Goal: Register for event/course

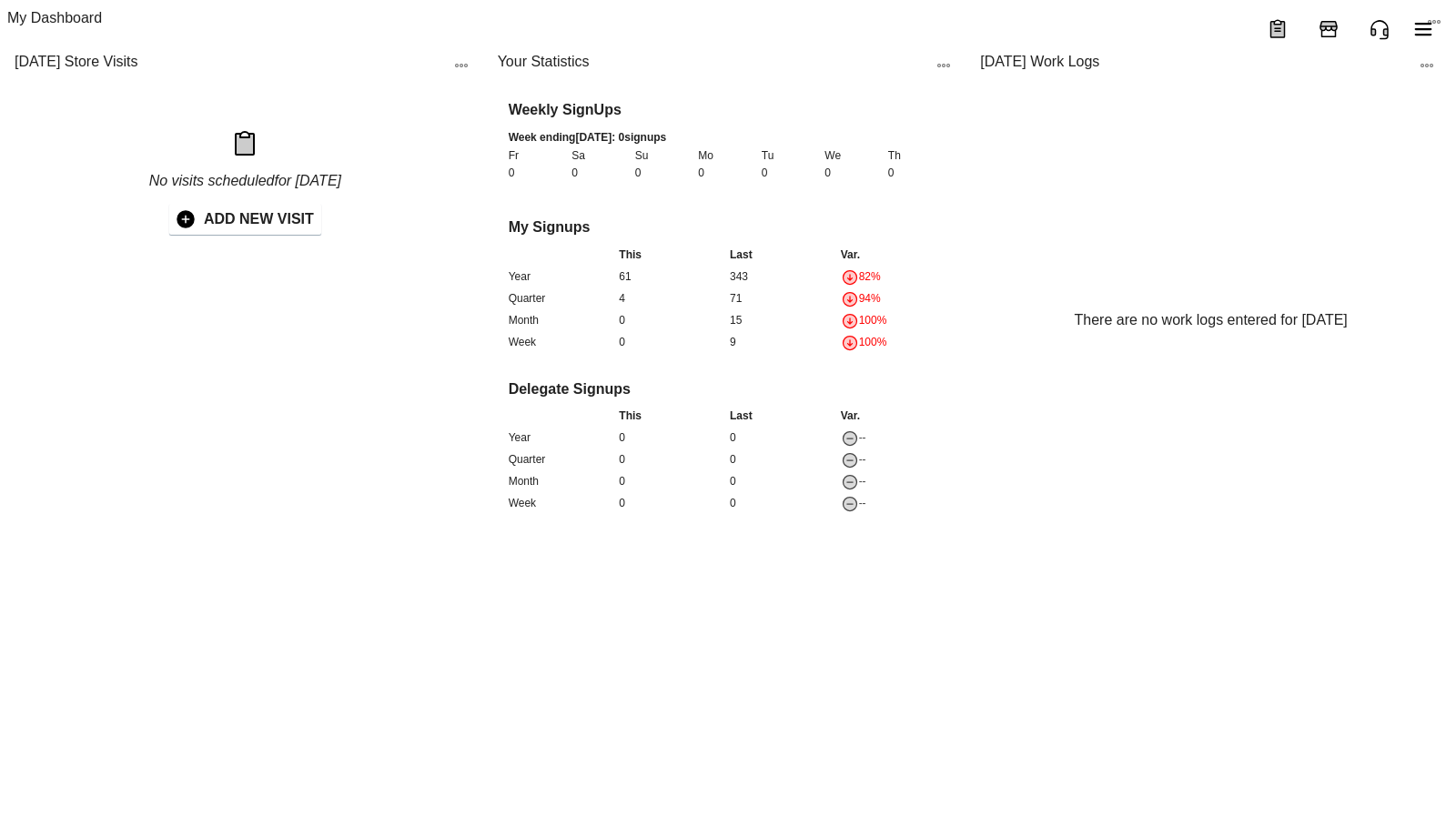
click at [1339, 23] on icon "Add Store Visit" at bounding box center [1329, 29] width 22 height 22
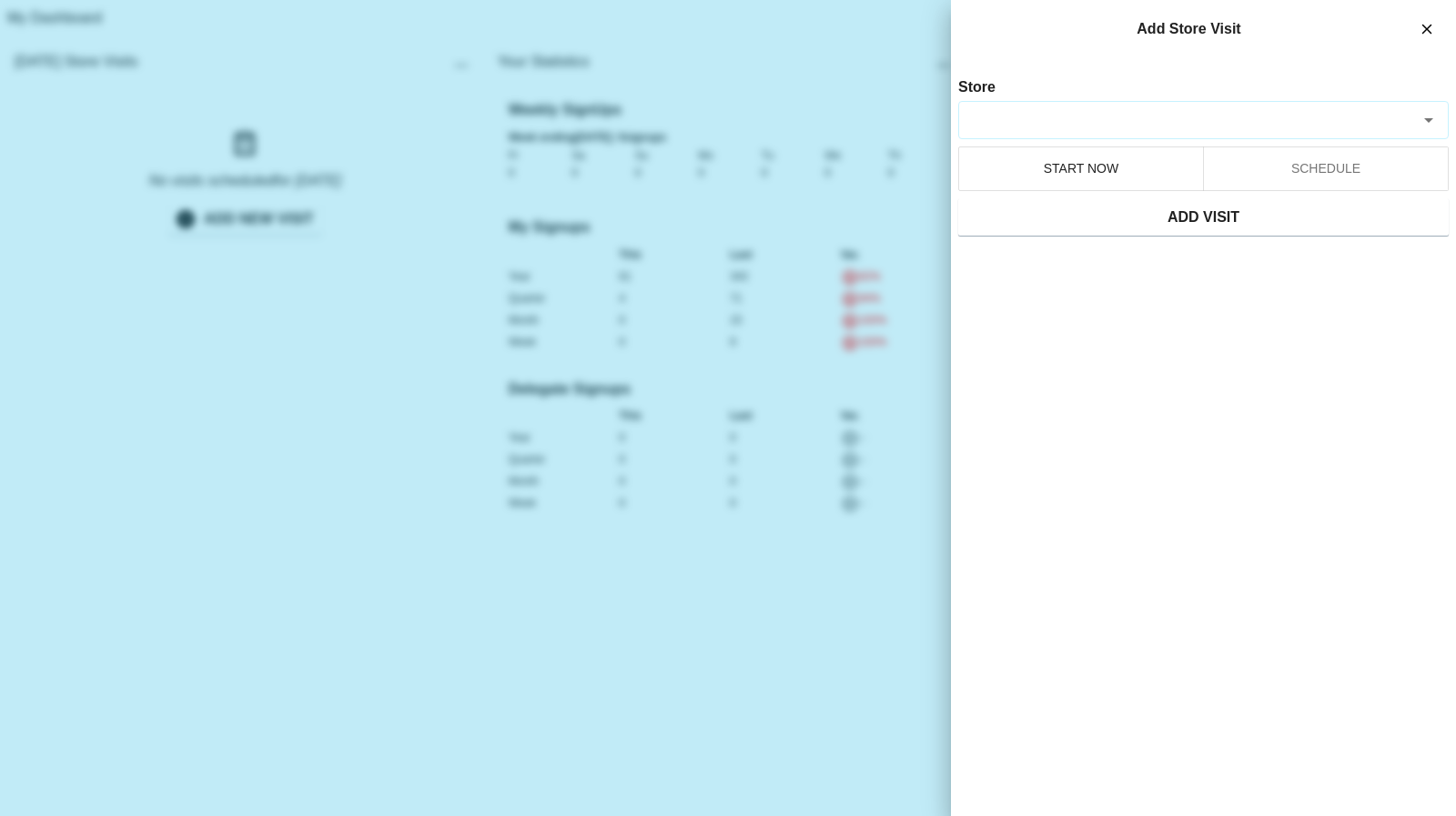
click at [855, 205] on div at bounding box center [728, 408] width 1456 height 816
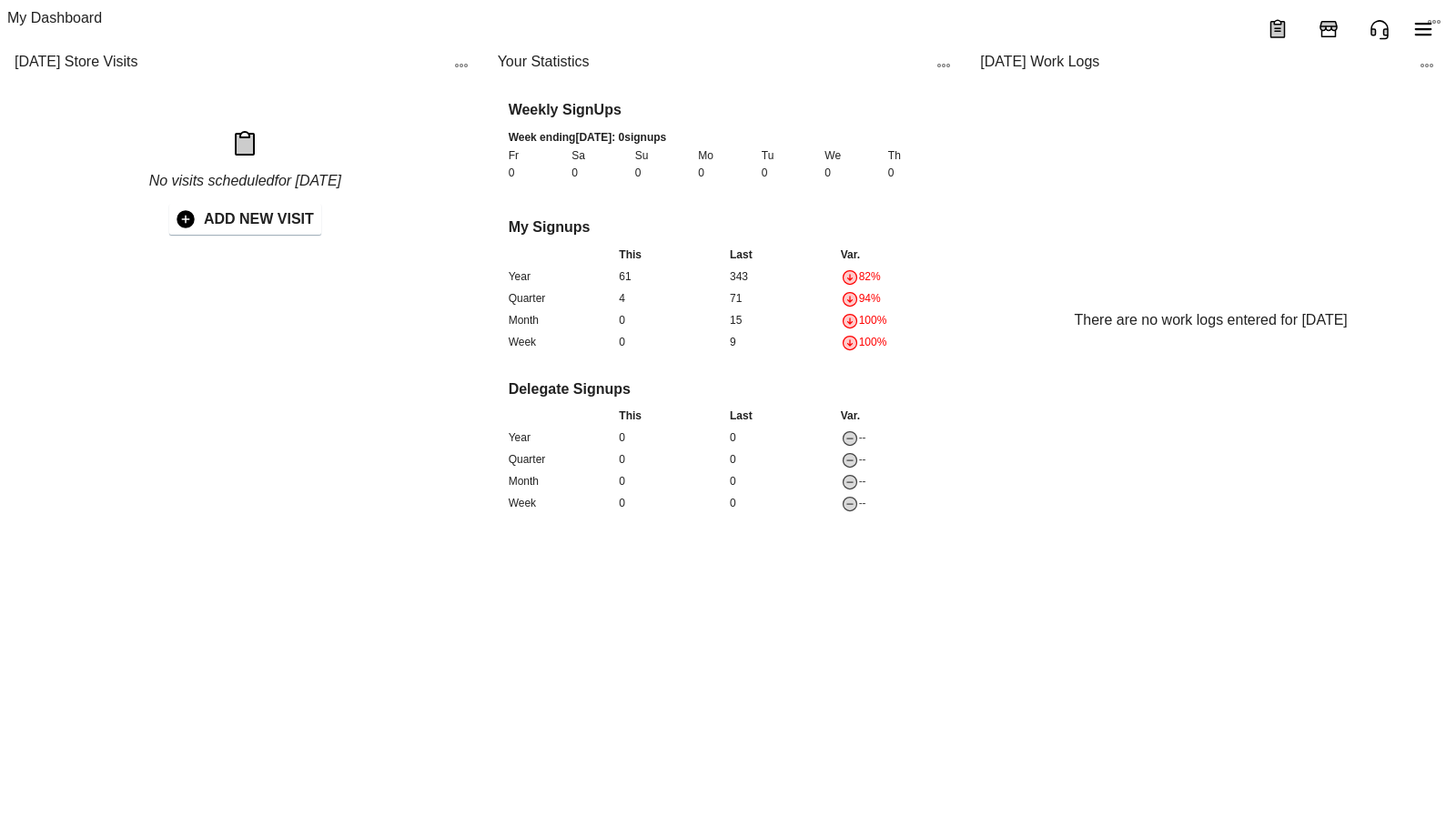
click at [1335, 25] on icon "Add Store Visit" at bounding box center [1329, 26] width 16 height 9
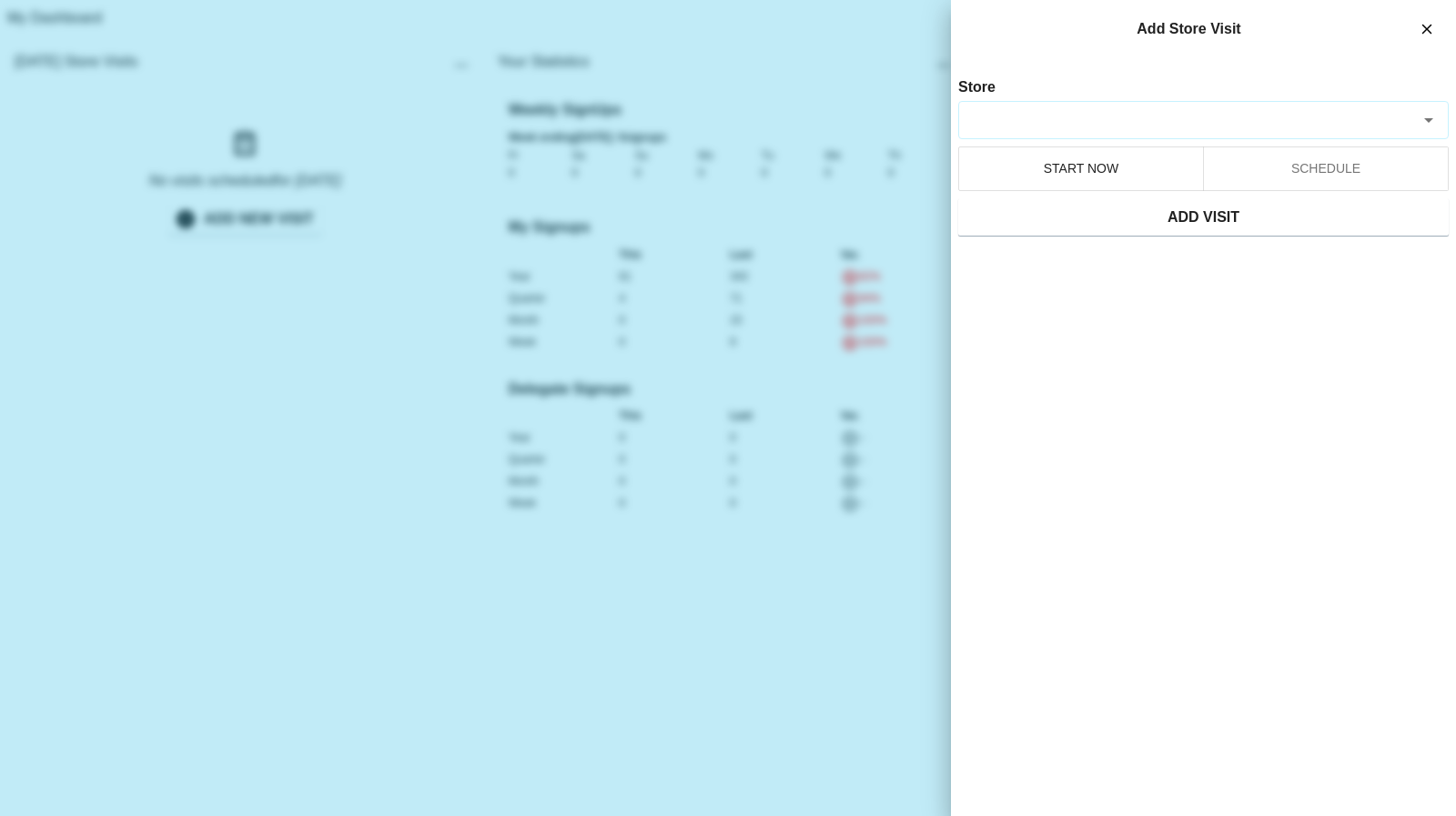
click at [1230, 127] on input "Store" at bounding box center [1189, 119] width 445 height 21
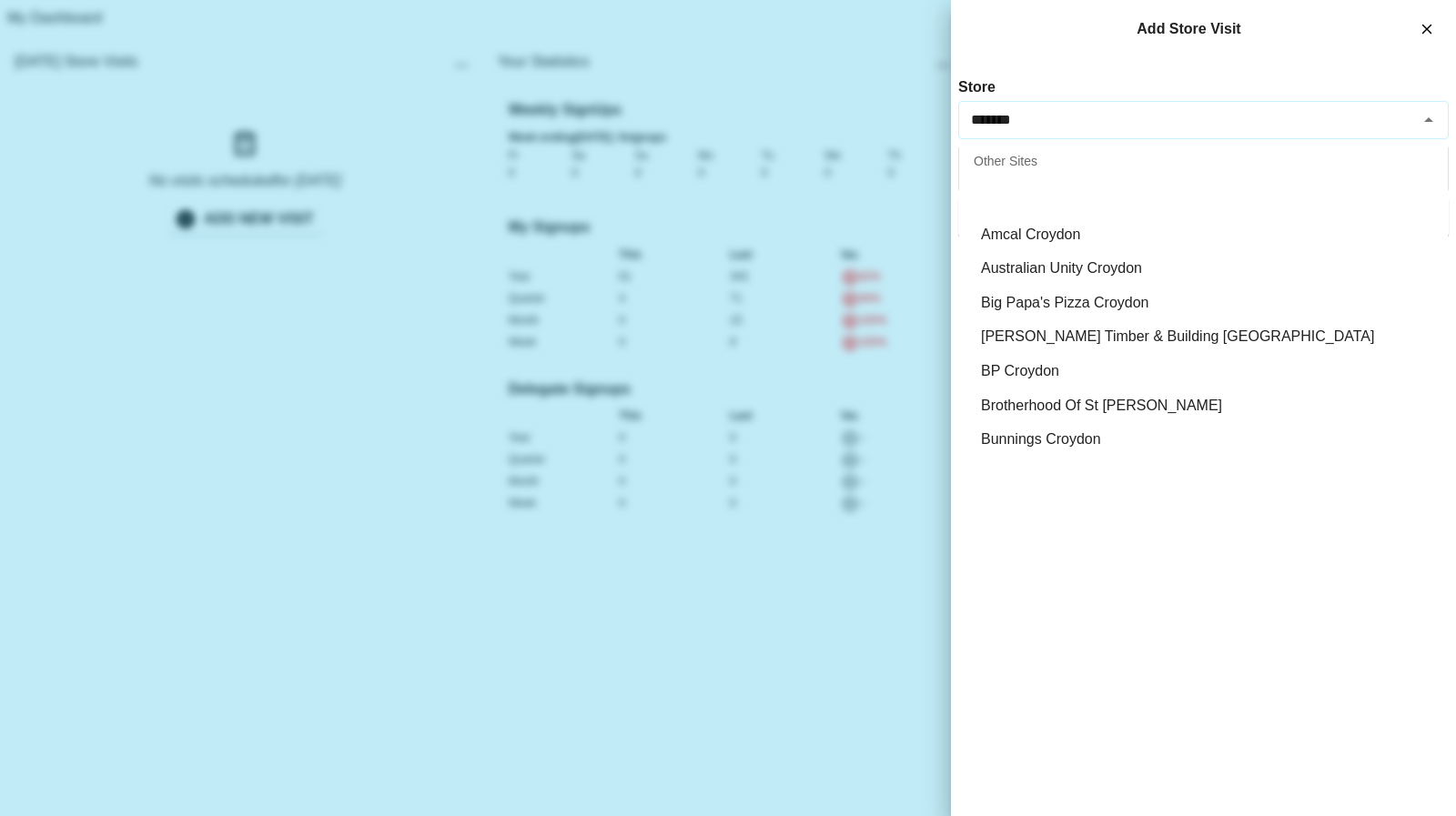
click at [1066, 207] on li "Aldi Croydon Central" at bounding box center [1203, 200] width 489 height 35
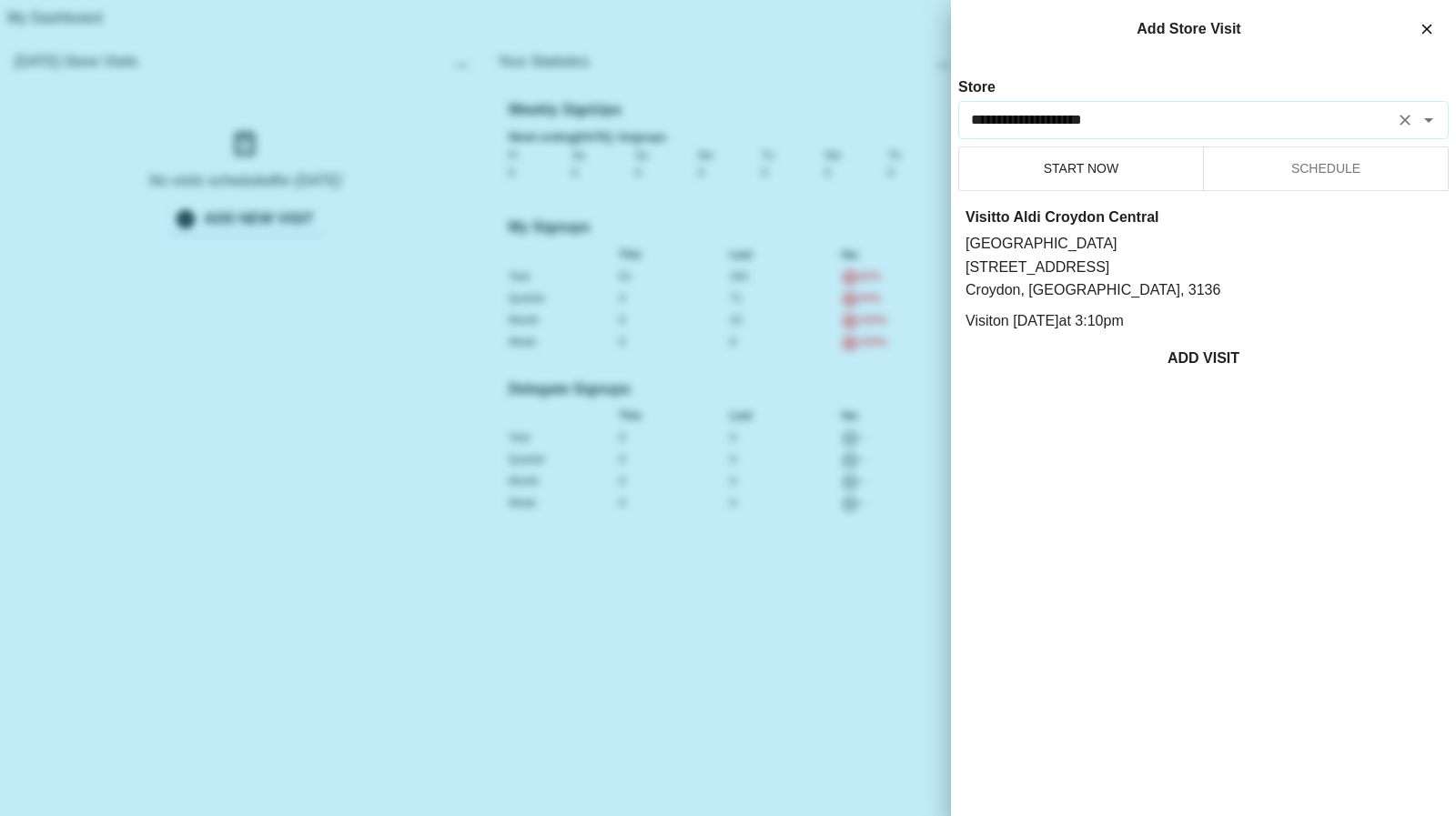
type input "**********"
click at [1189, 343] on button "ADD VISIT" at bounding box center [1203, 358] width 490 height 38
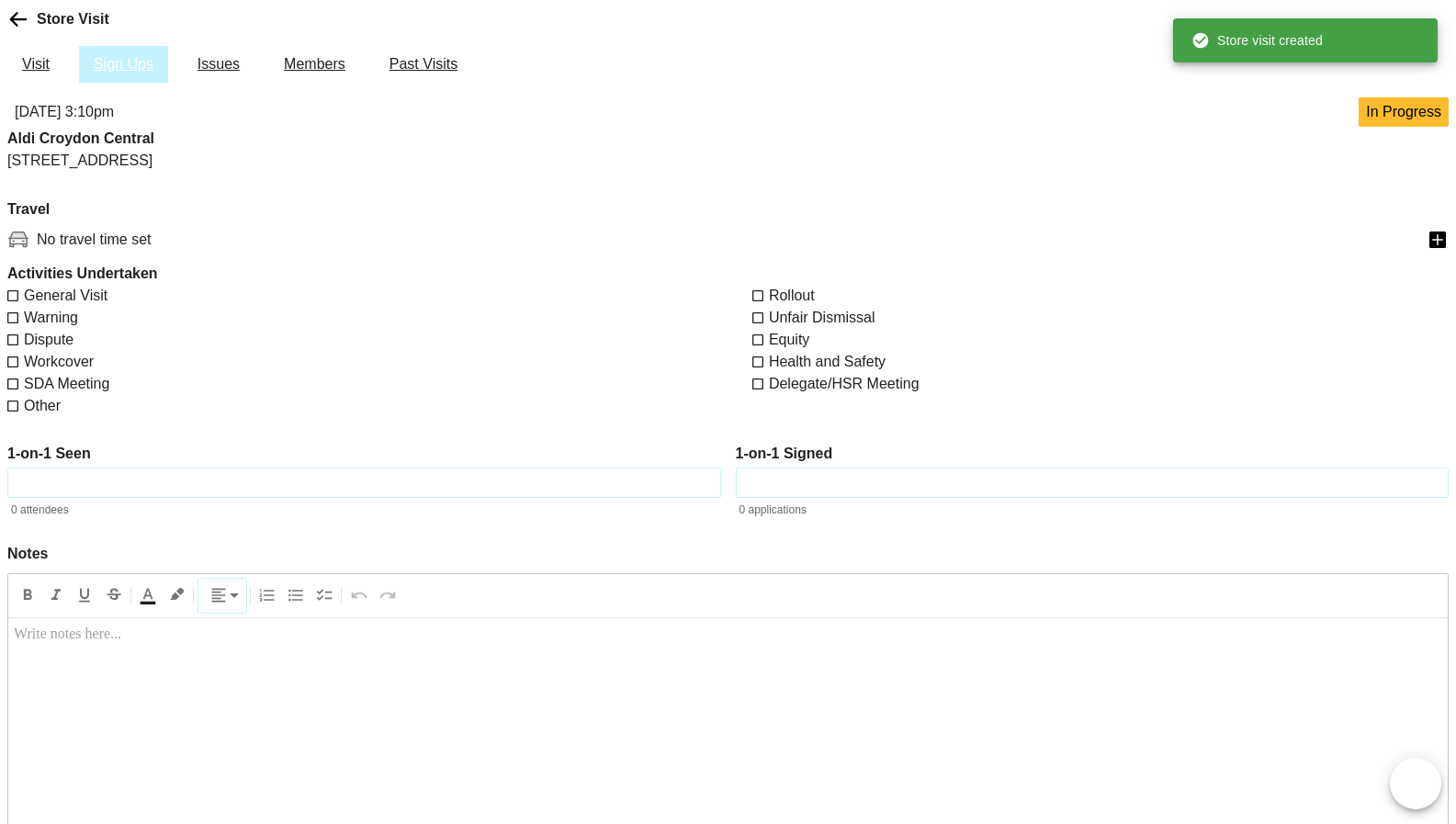
click at [160, 83] on link "Sign Ups" at bounding box center [123, 64] width 89 height 37
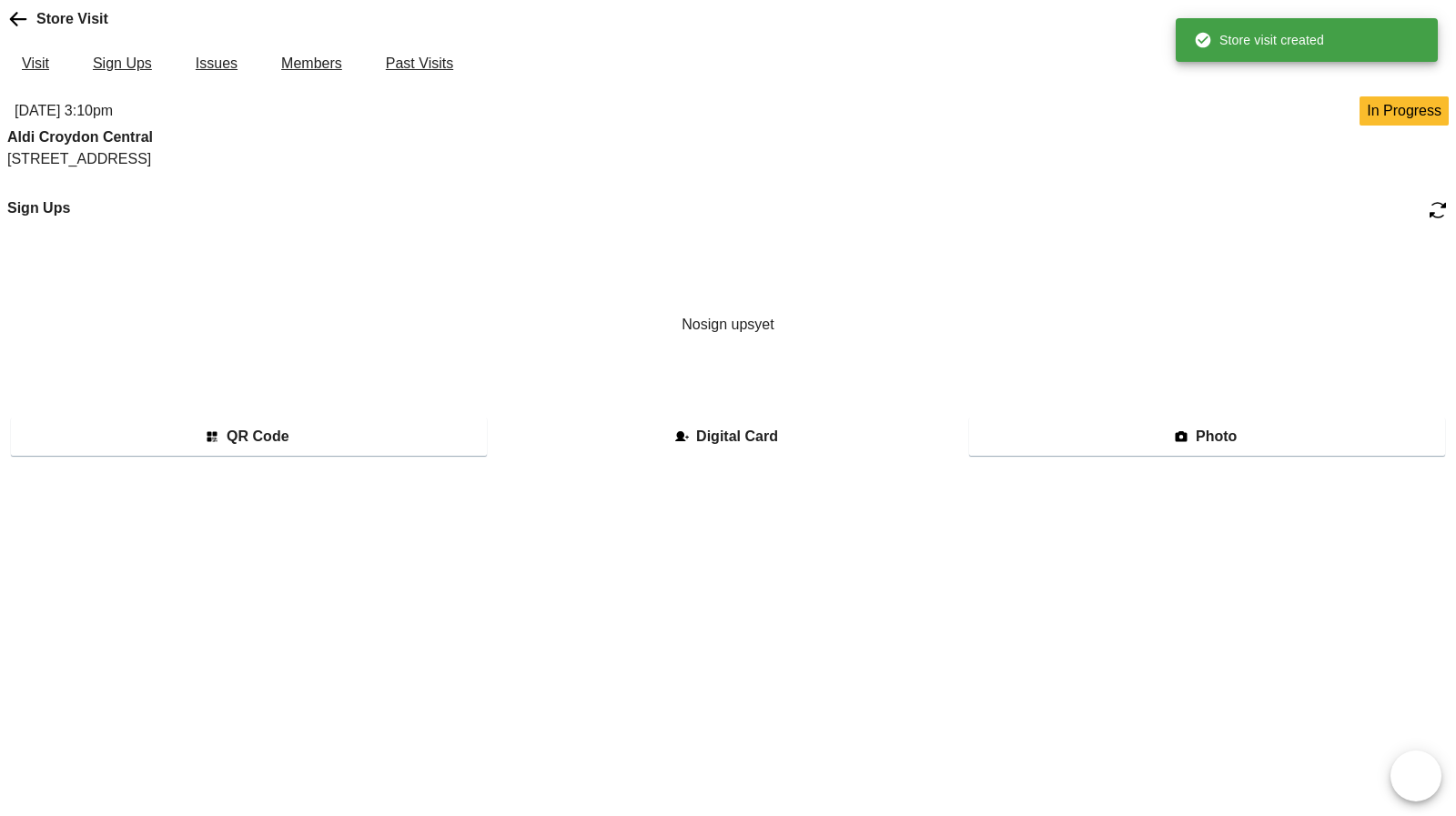
click at [662, 456] on button "Digital Card" at bounding box center [728, 437] width 476 height 38
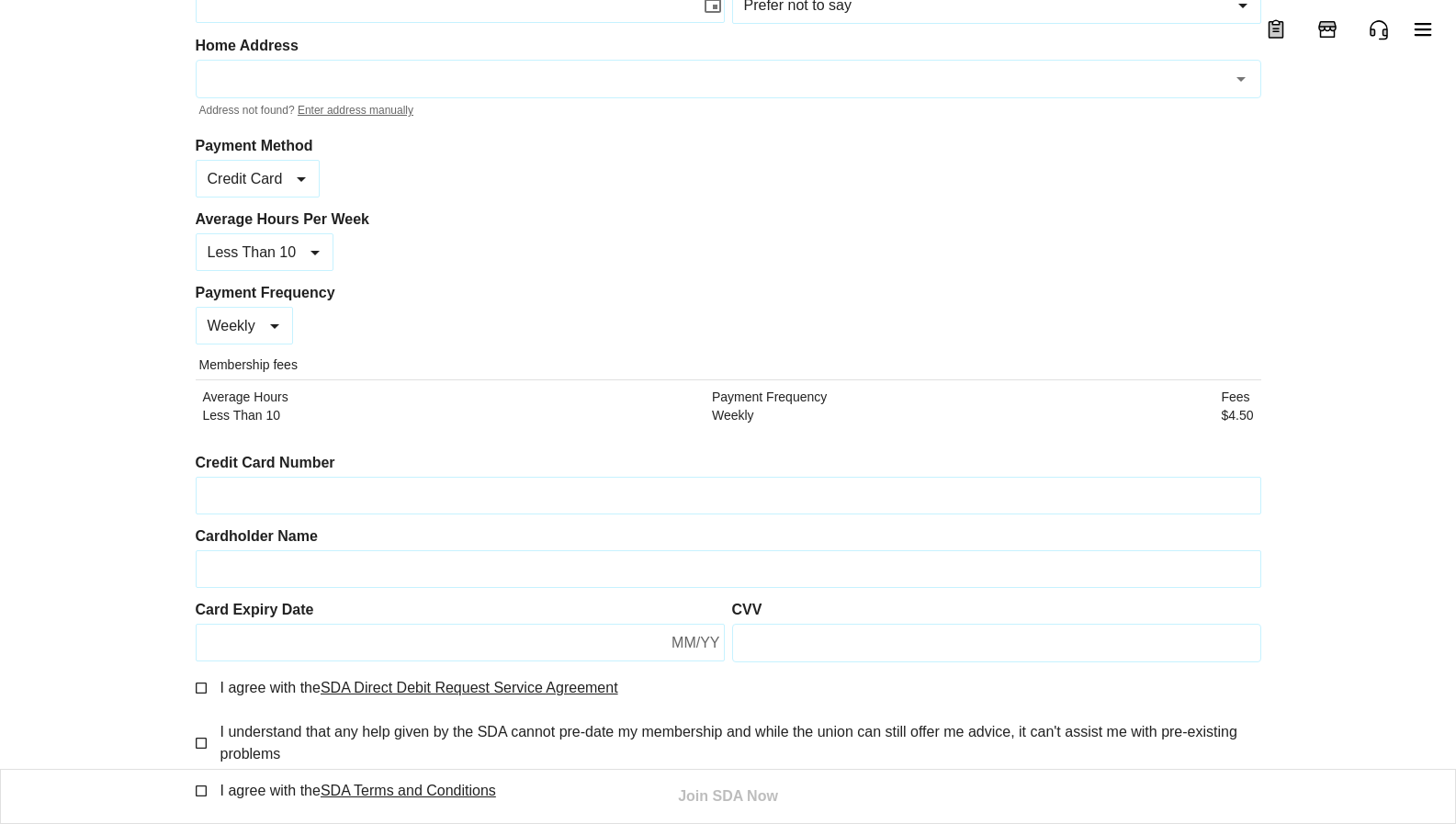
scroll to position [497, 0]
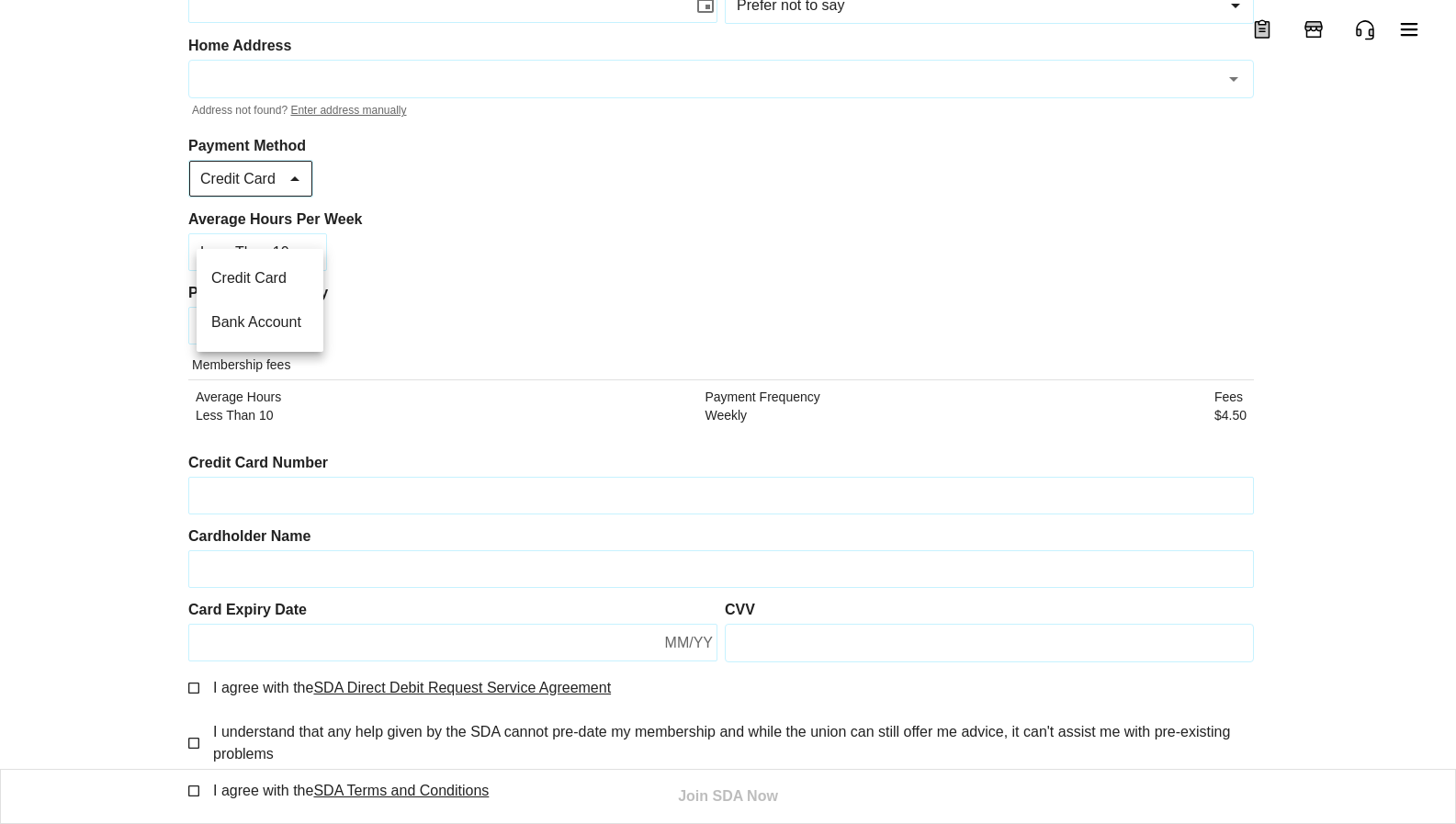
click at [269, 229] on body "Add Attendee Join the SDA by filling in the form below Your store is [PERSON_NA…" at bounding box center [728, 169] width 1456 height 1310
click at [253, 330] on li "Bank Account" at bounding box center [260, 322] width 127 height 44
type input "*"
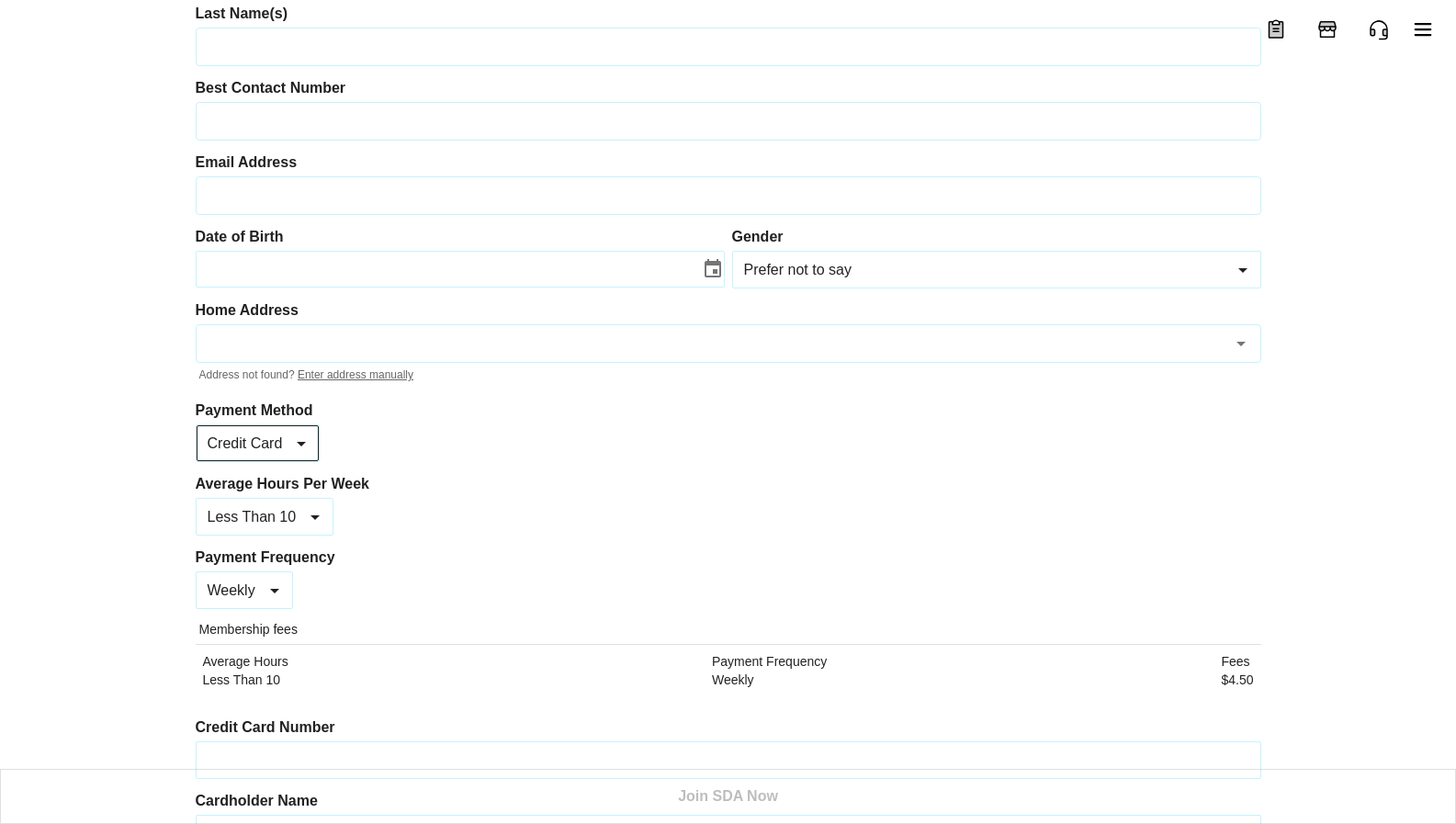
scroll to position [0, 0]
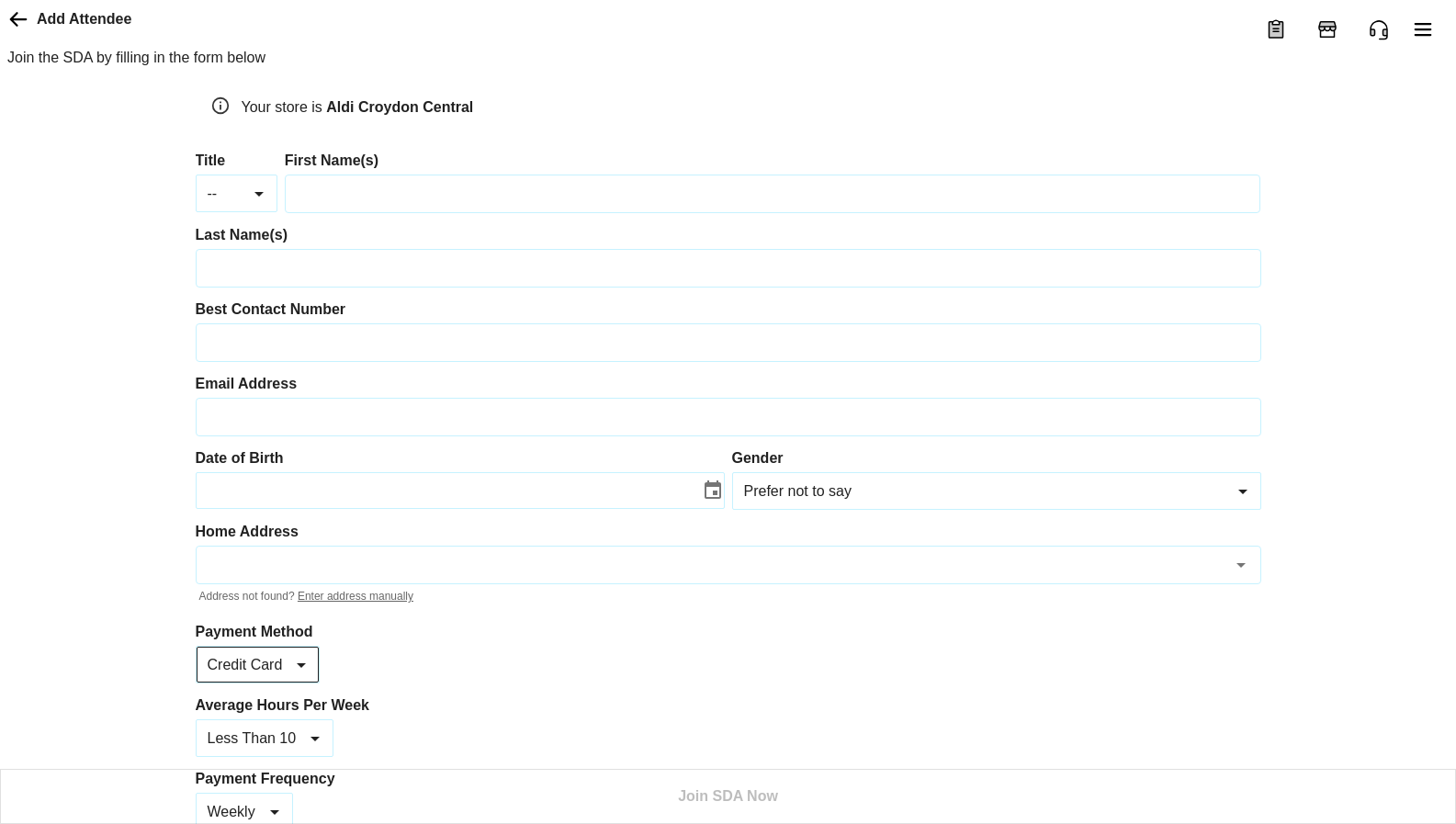
click at [8, 30] on icon at bounding box center [18, 19] width 22 height 22
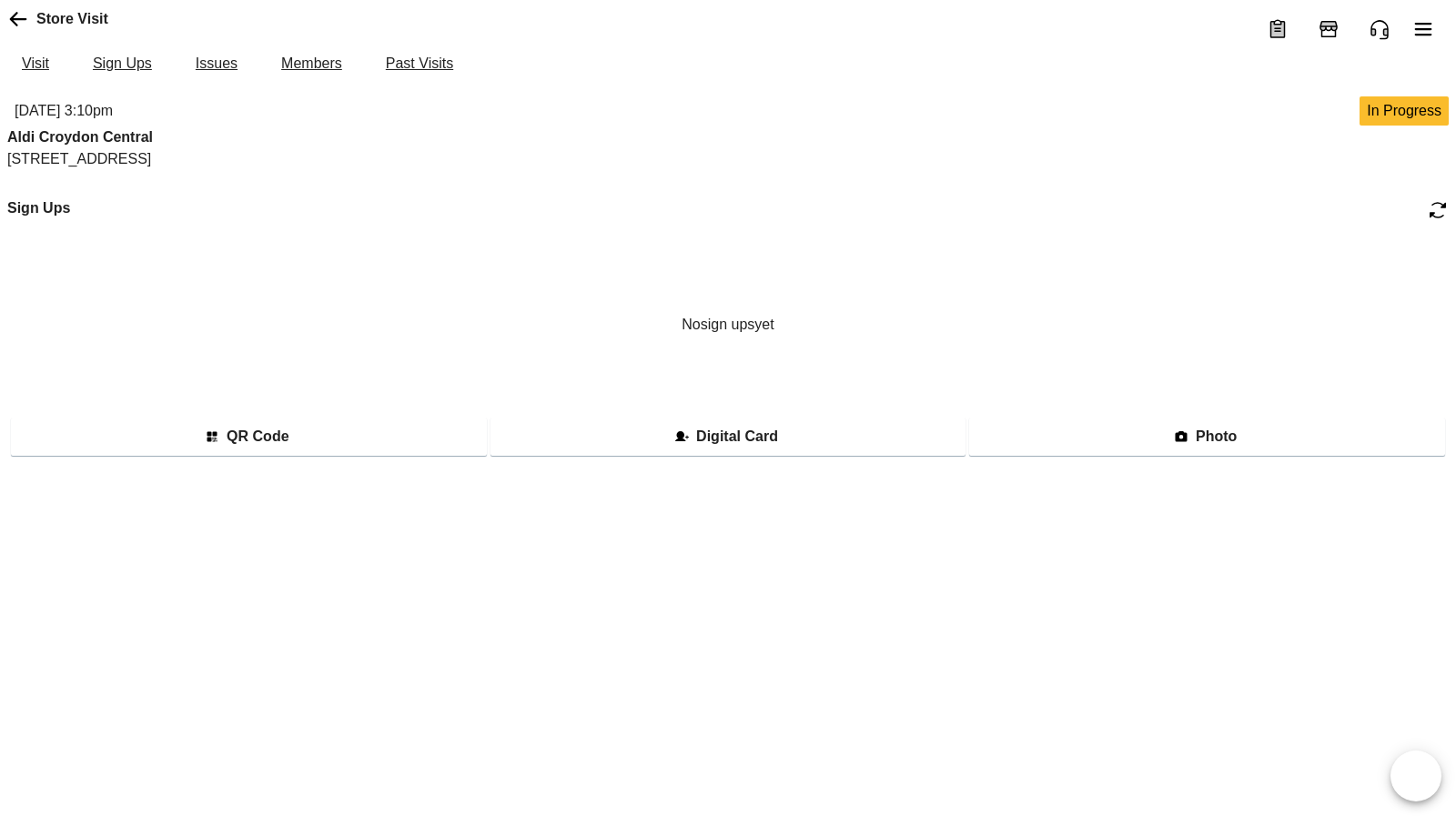
click at [23, 30] on icon at bounding box center [18, 19] width 22 height 22
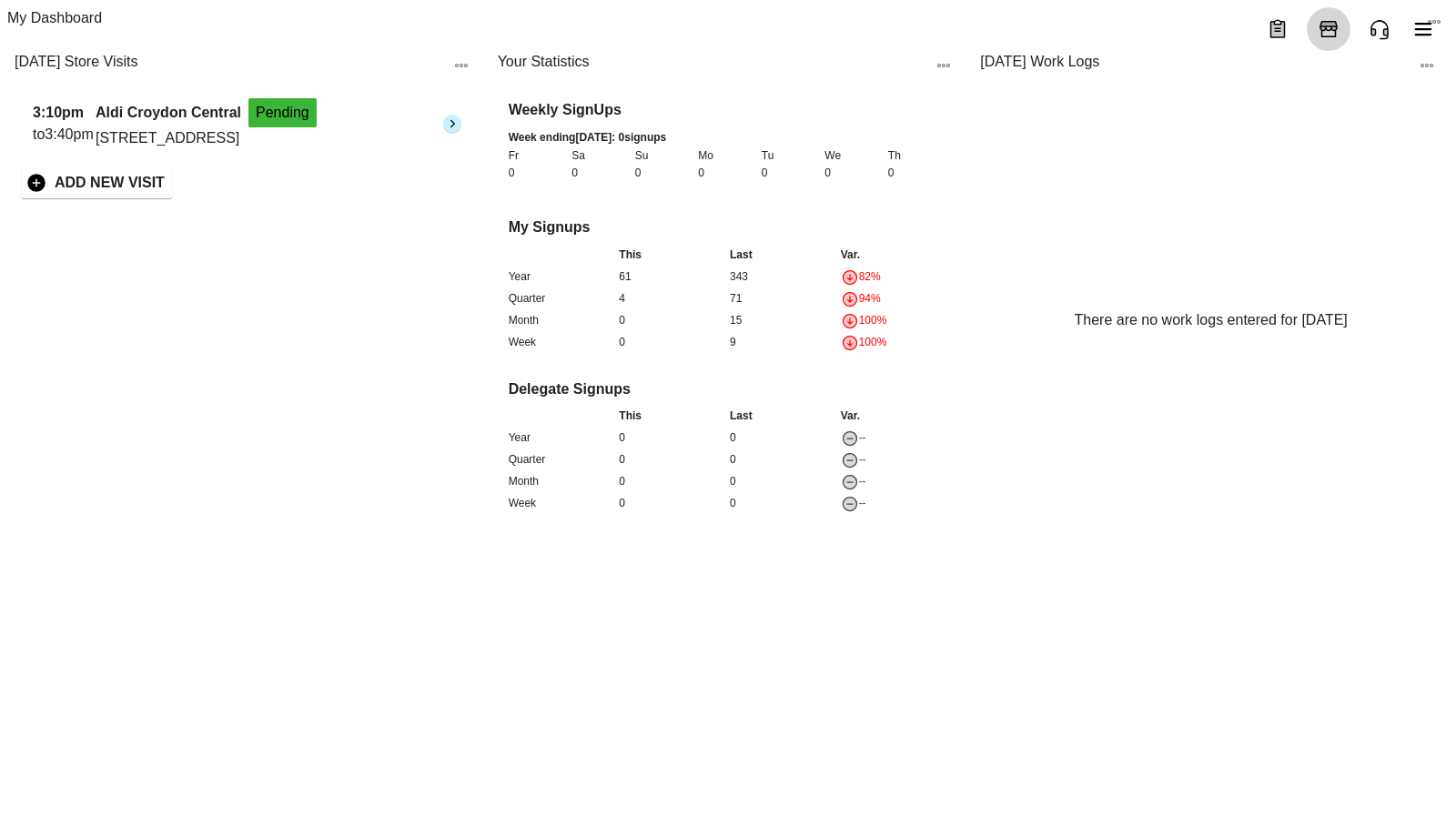
click at [1349, 37] on button "Add Store Visit" at bounding box center [1329, 29] width 44 height 44
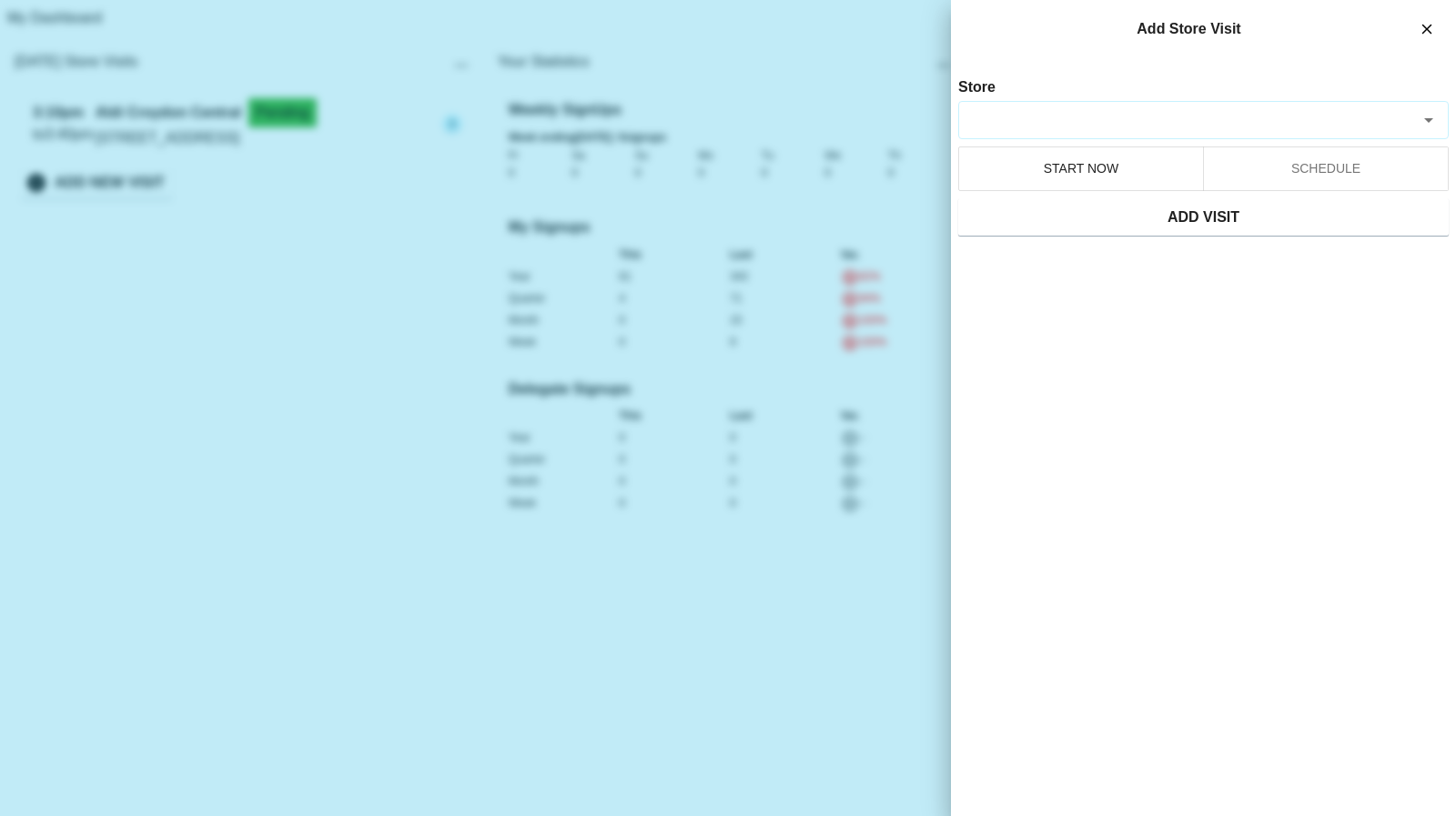
click at [1120, 128] on input "Store" at bounding box center [1189, 119] width 445 height 21
click at [1067, 197] on li "Coles Sandringham" at bounding box center [1203, 200] width 489 height 35
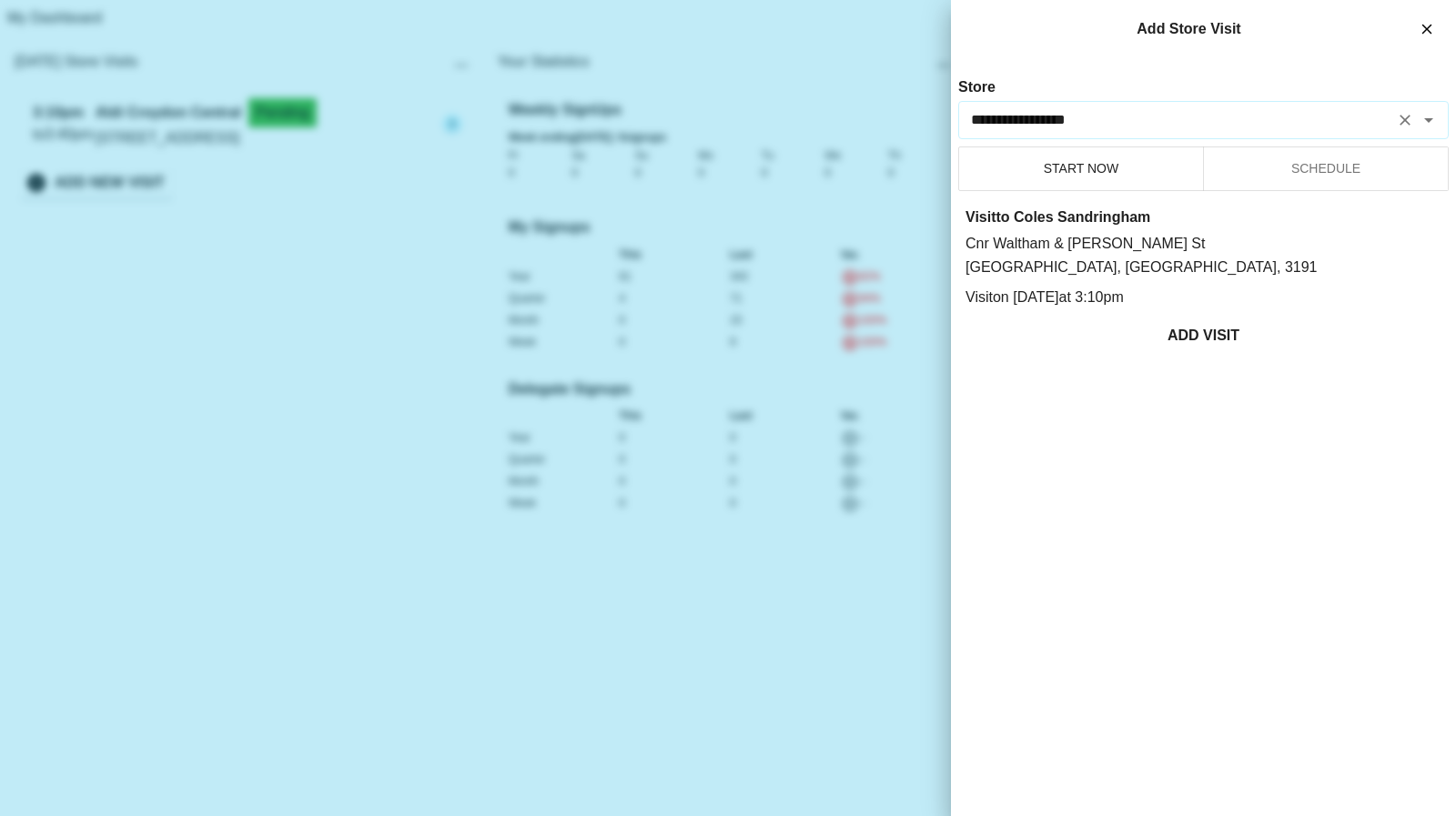
type input "**********"
click at [1248, 323] on button "ADD VISIT" at bounding box center [1203, 336] width 490 height 38
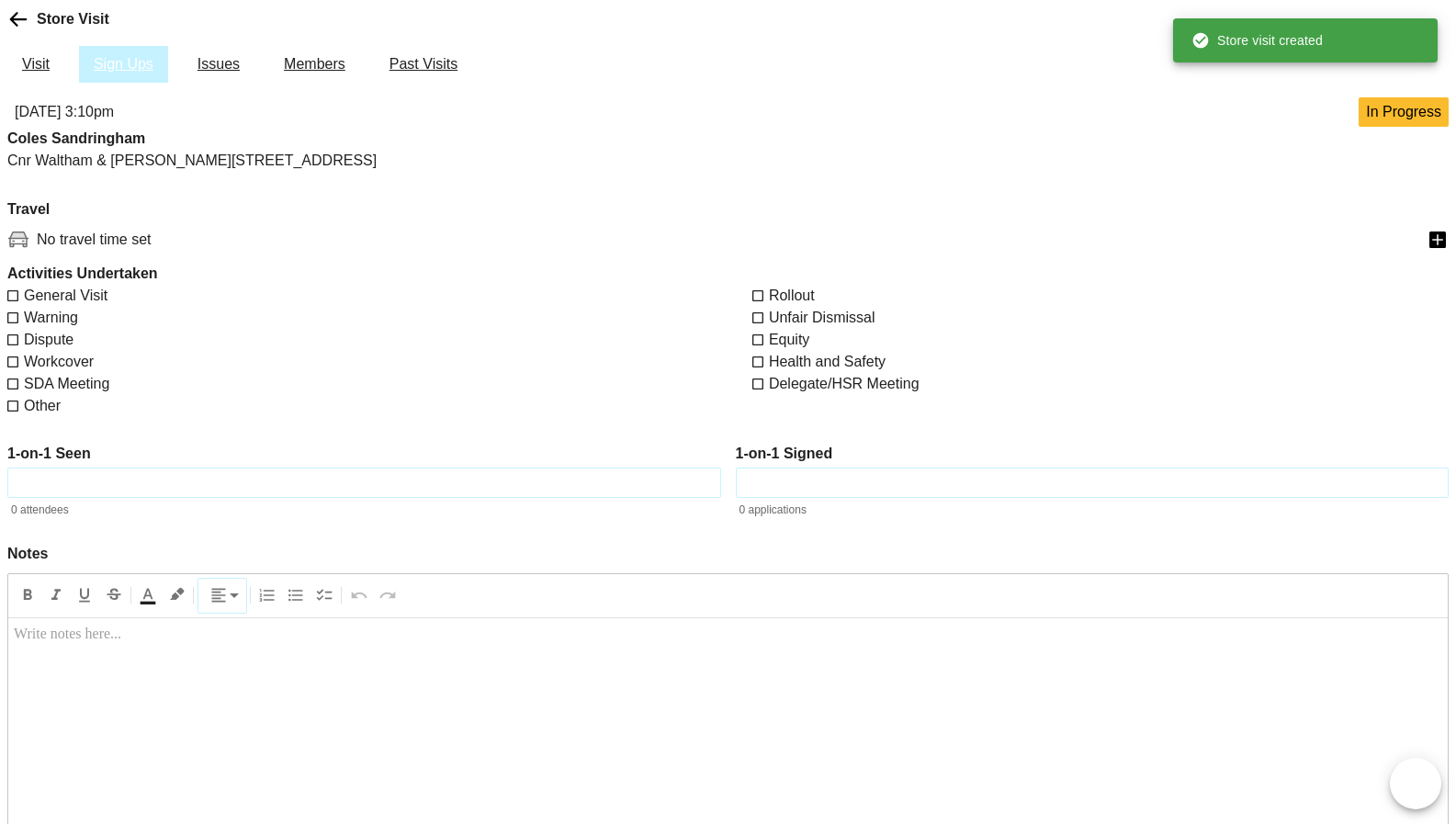
click at [132, 83] on link "Sign Ups" at bounding box center [123, 64] width 89 height 37
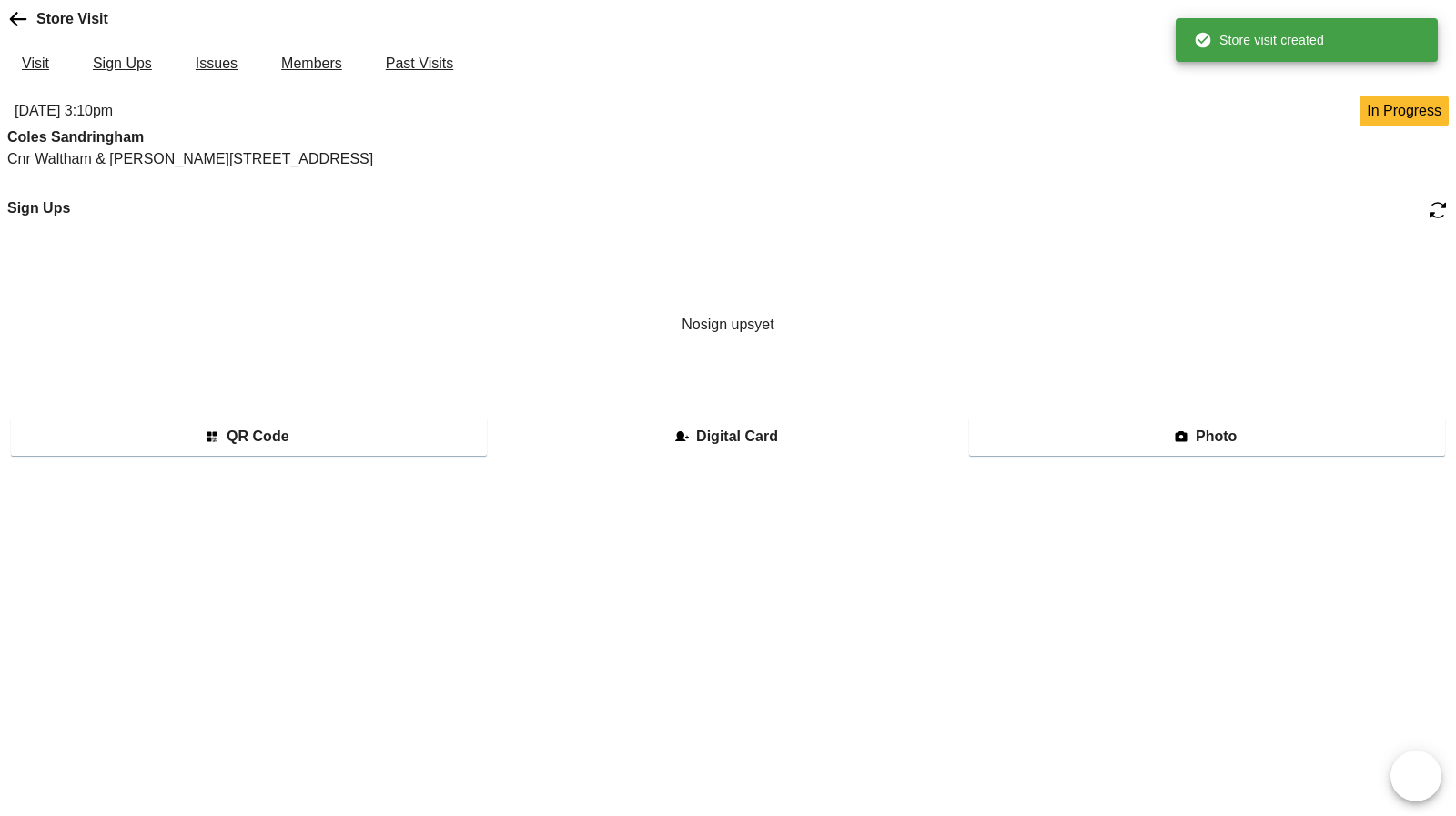
click at [620, 456] on button "Digital Card" at bounding box center [728, 437] width 476 height 38
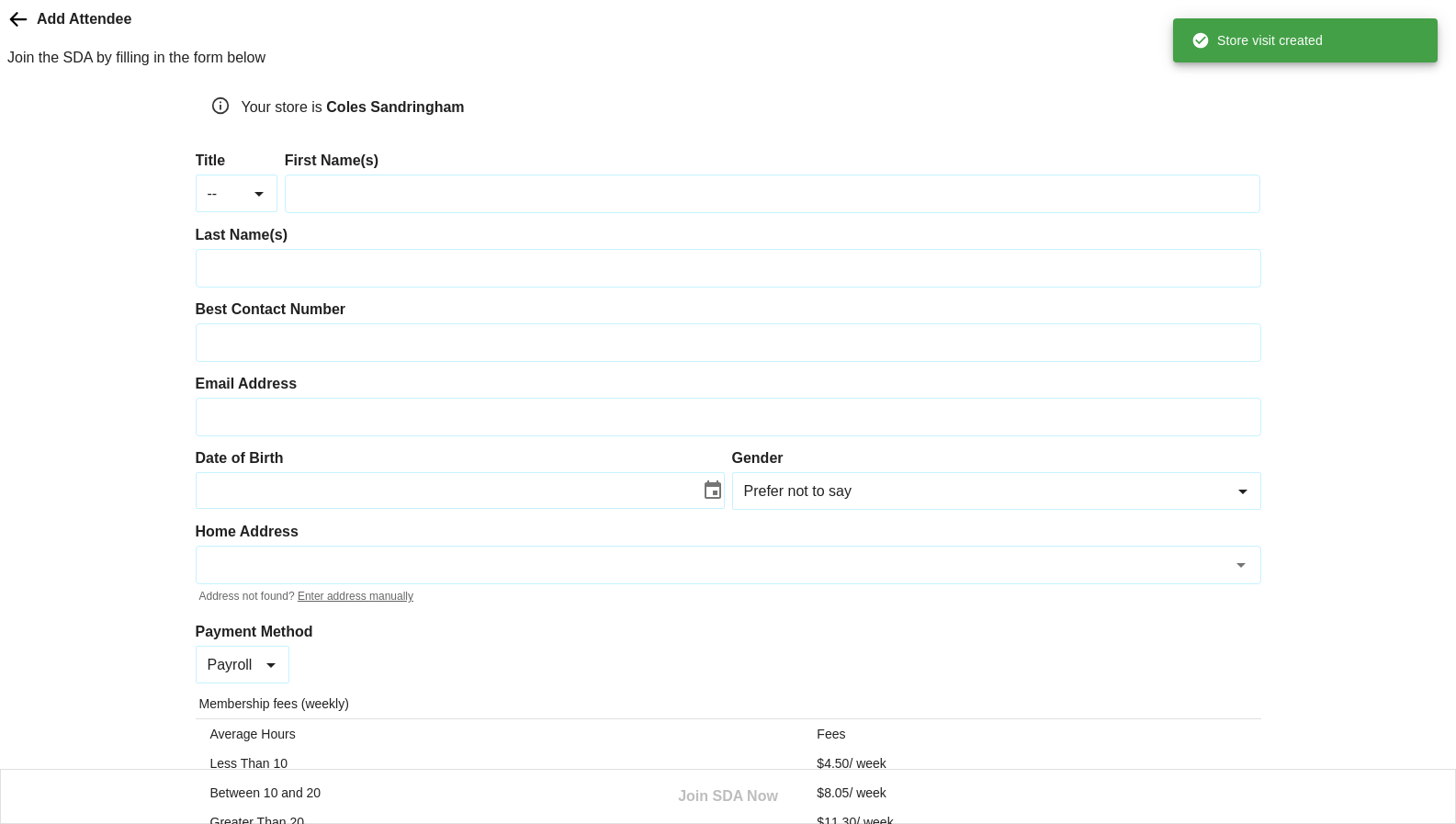
scroll to position [276, 0]
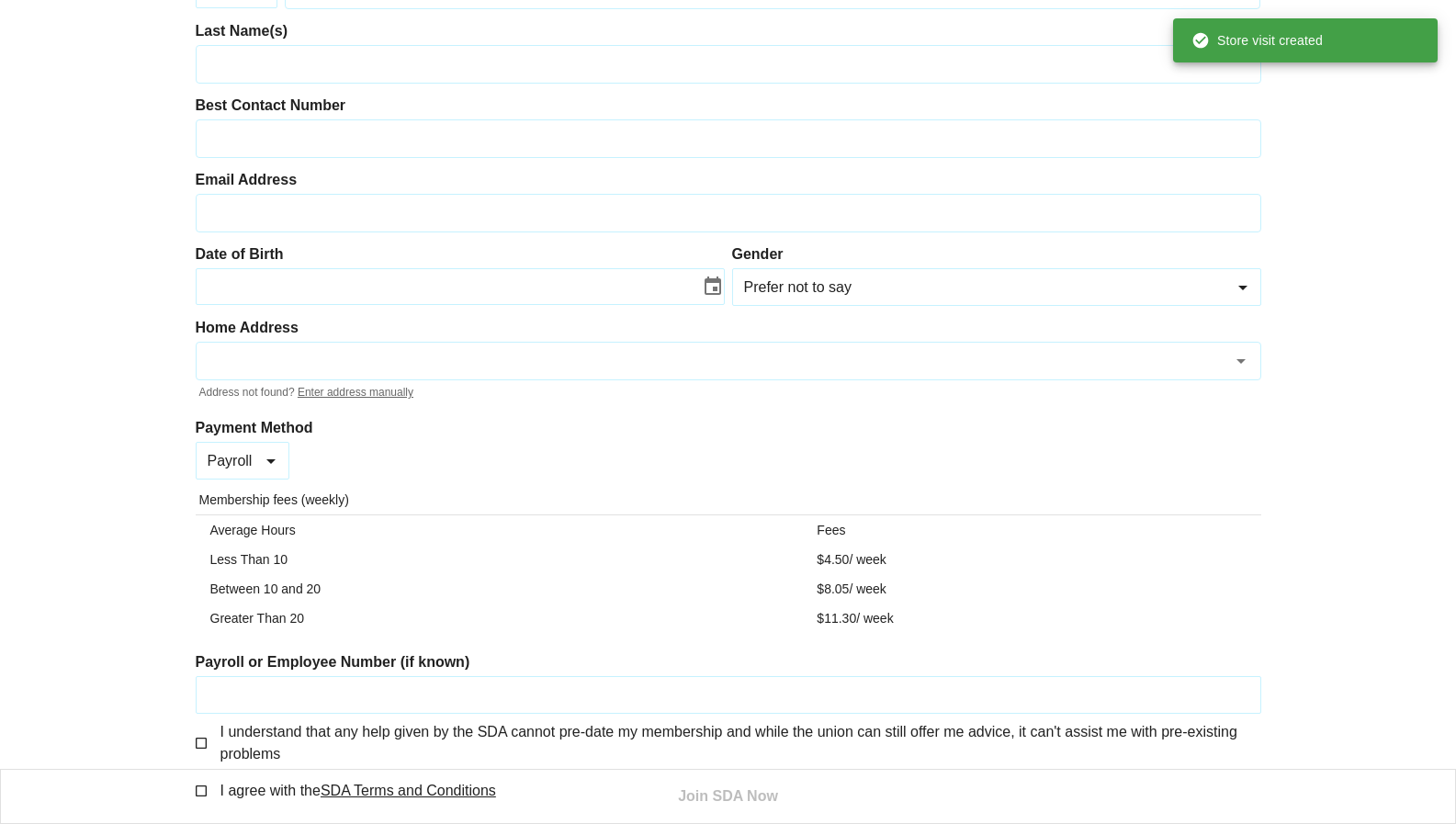
click at [276, 454] on body "Add Attendee Join the SDA by filling in the form below Your store is Coles Sand…" at bounding box center [728, 310] width 1456 height 1028
click at [228, 598] on li "Bank Account" at bounding box center [241, 588] width 119 height 44
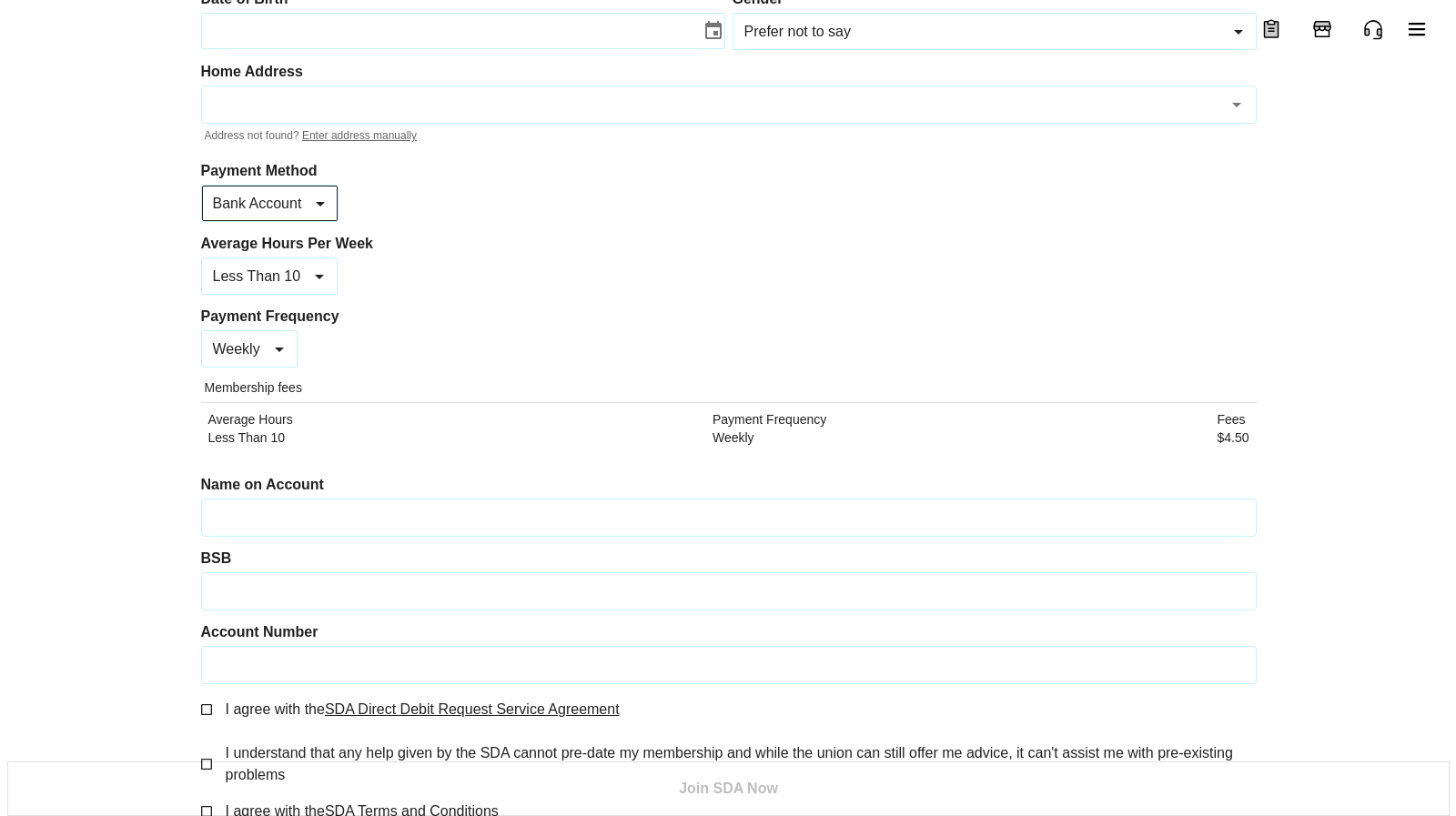
scroll to position [546, 0]
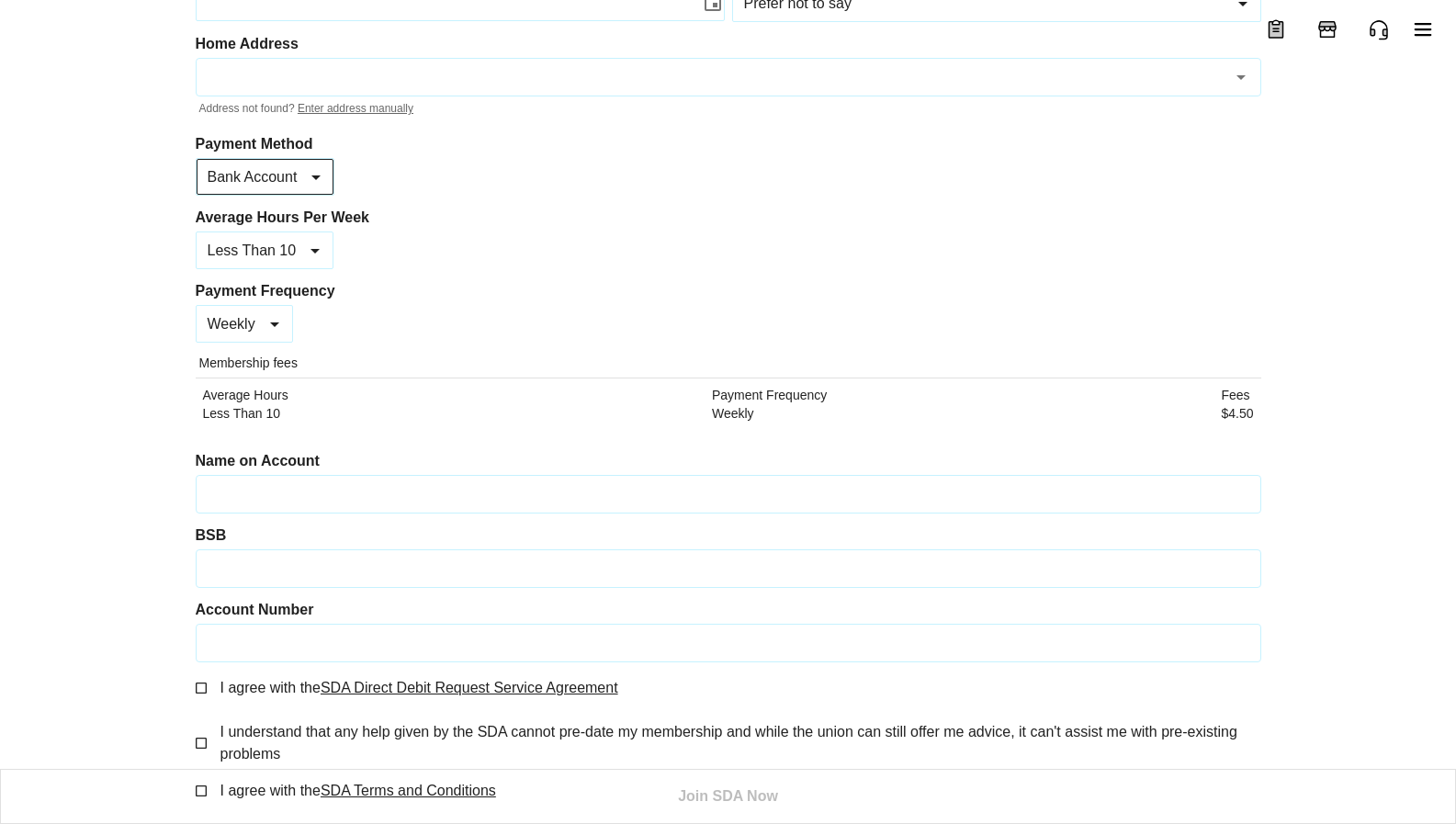
click at [322, 172] on body "Add Attendee Join the SDA by filling in the form below Your store is Coles Sand…" at bounding box center [728, 168] width 1456 height 1312
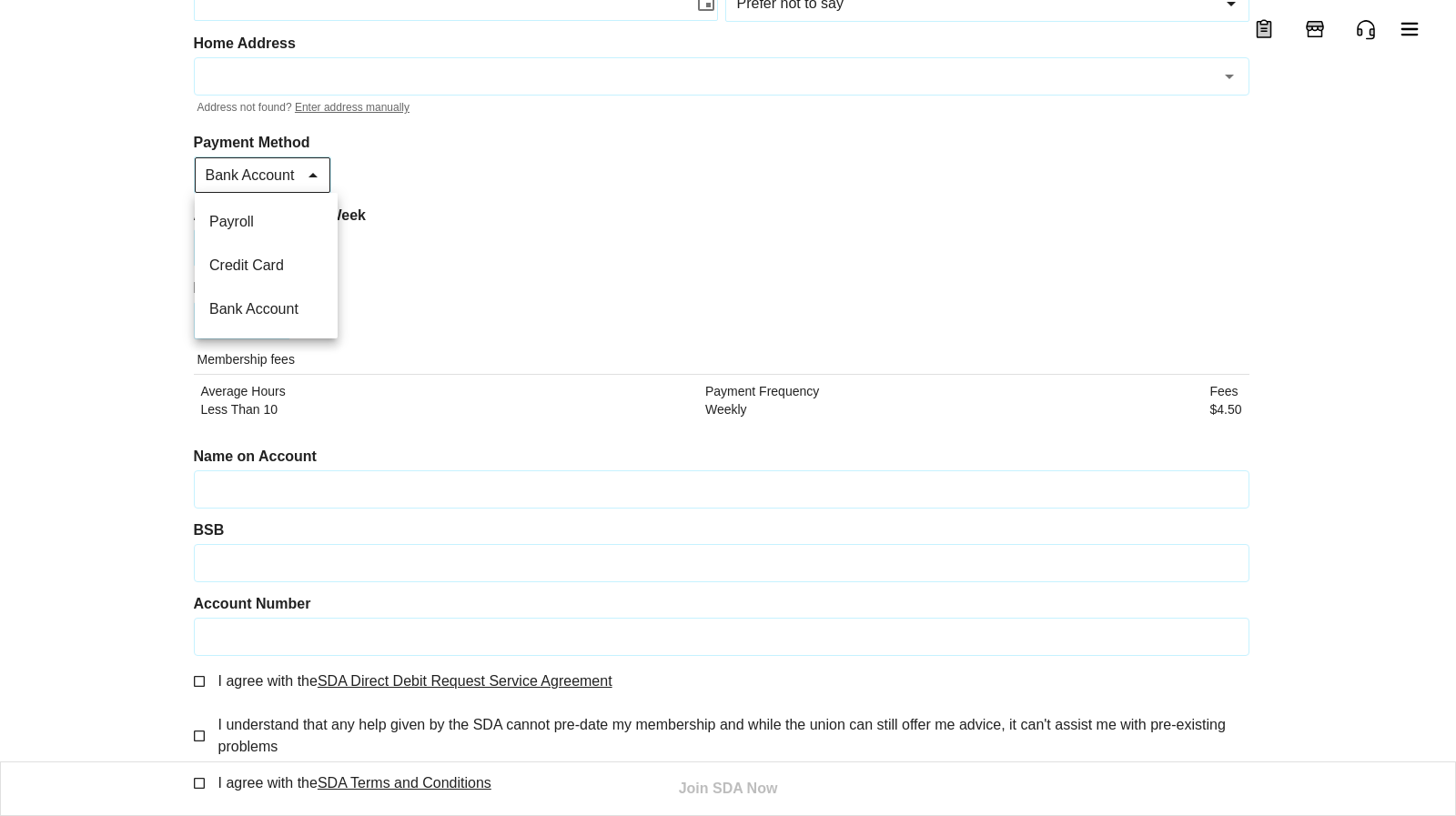
click at [237, 225] on li "Payroll" at bounding box center [266, 222] width 143 height 44
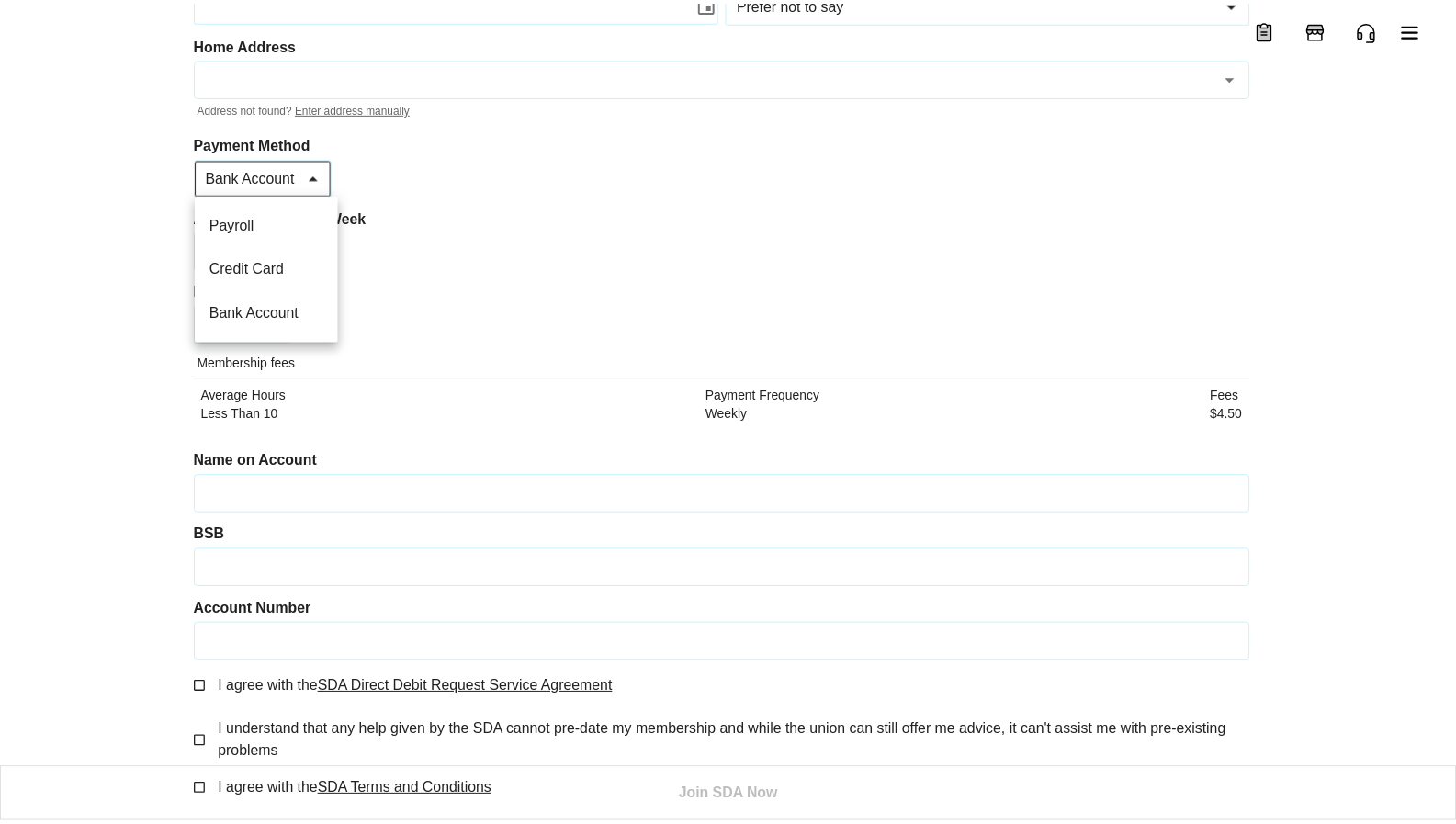
scroll to position [313, 0]
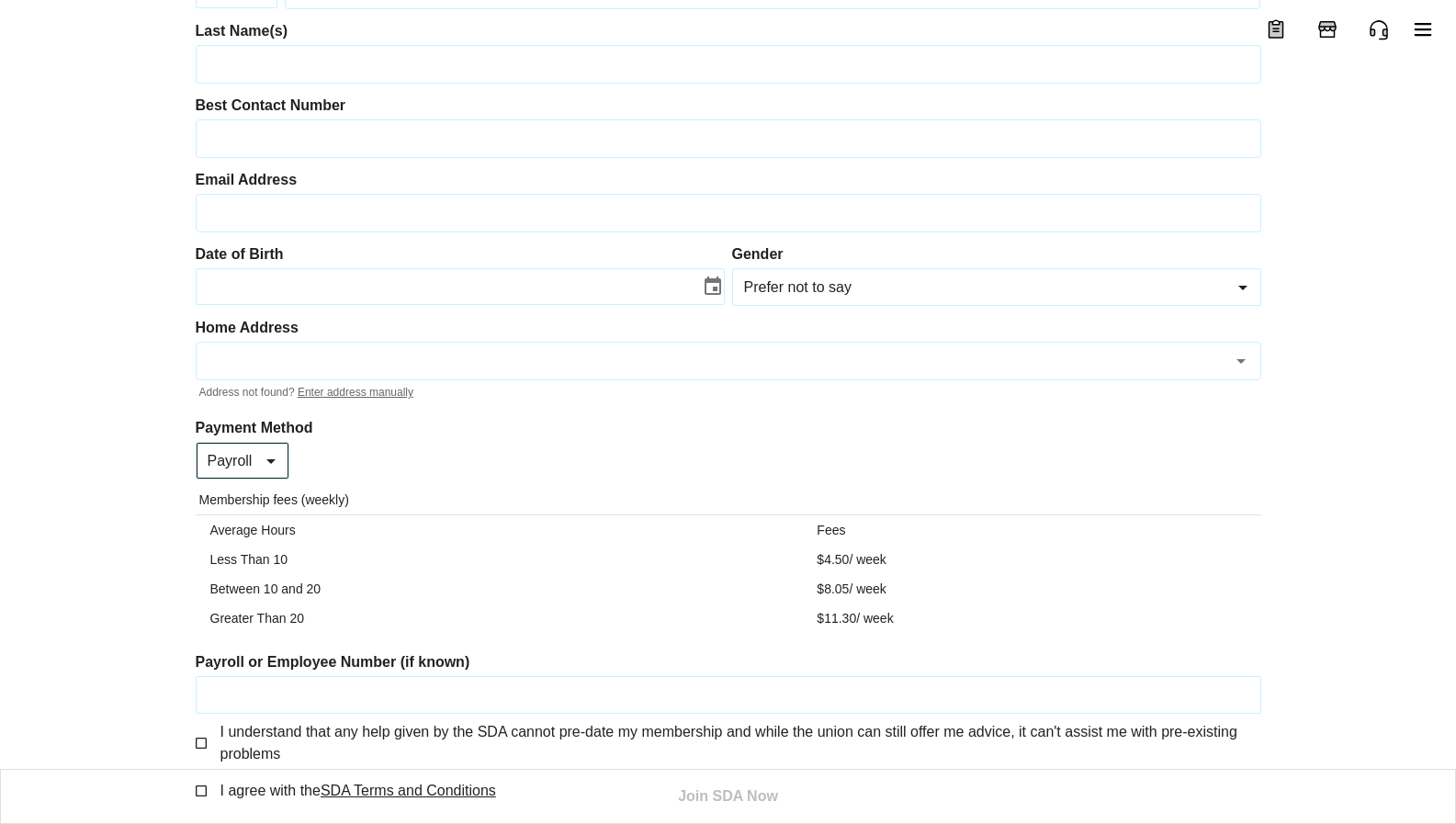
click at [281, 681] on input "Payroll or Employee Number (if known)" at bounding box center [728, 694] width 1056 height 28
click at [277, 442] on div "Payroll * Payment Method" at bounding box center [243, 460] width 95 height 38
click at [262, 400] on body "Add Attendee Join the SDA by filling in the form below Your store is Coles Sand…" at bounding box center [735, 310] width 1470 height 1028
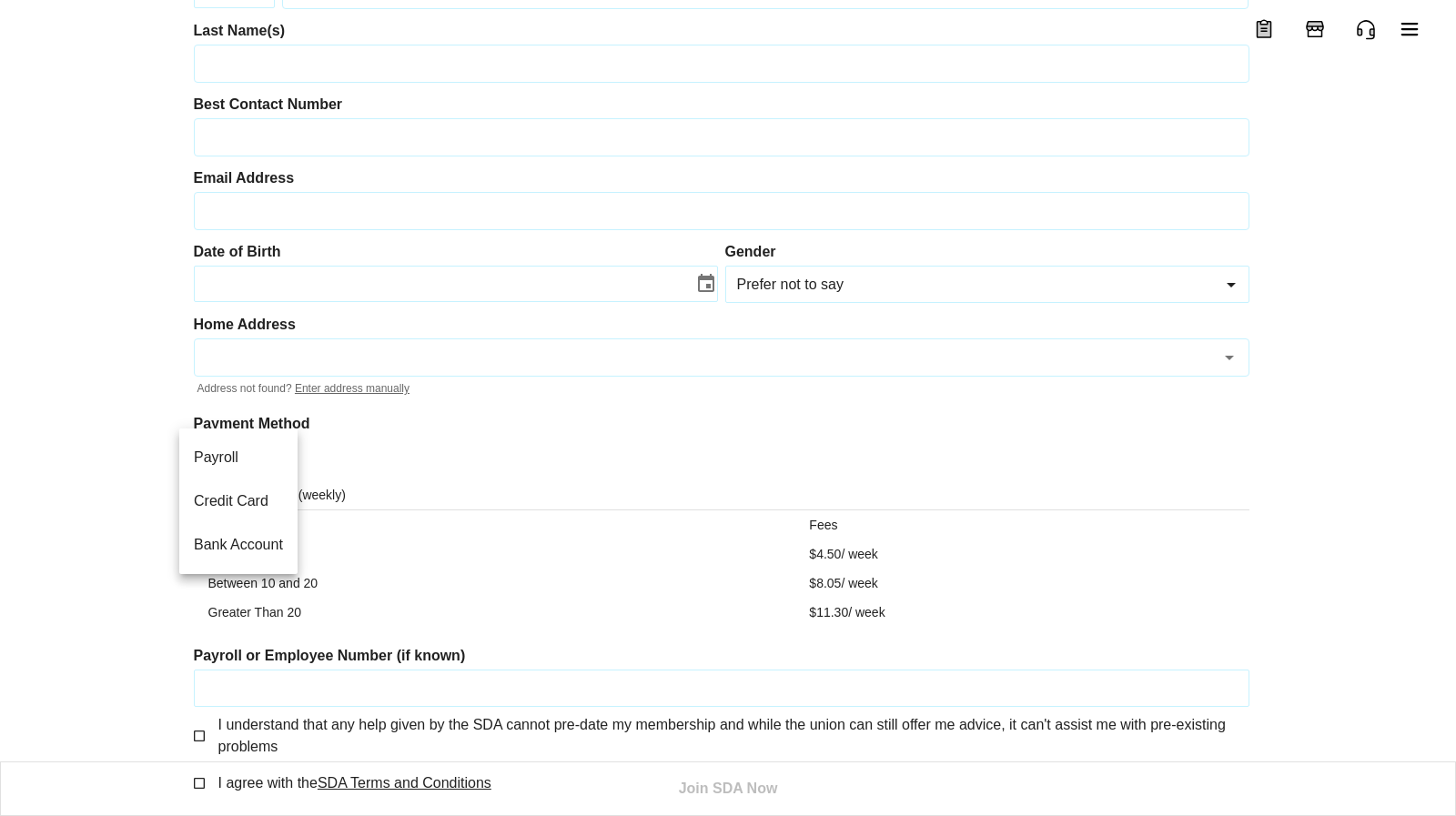
click at [240, 498] on li "Credit Card" at bounding box center [238, 501] width 118 height 44
type input "*"
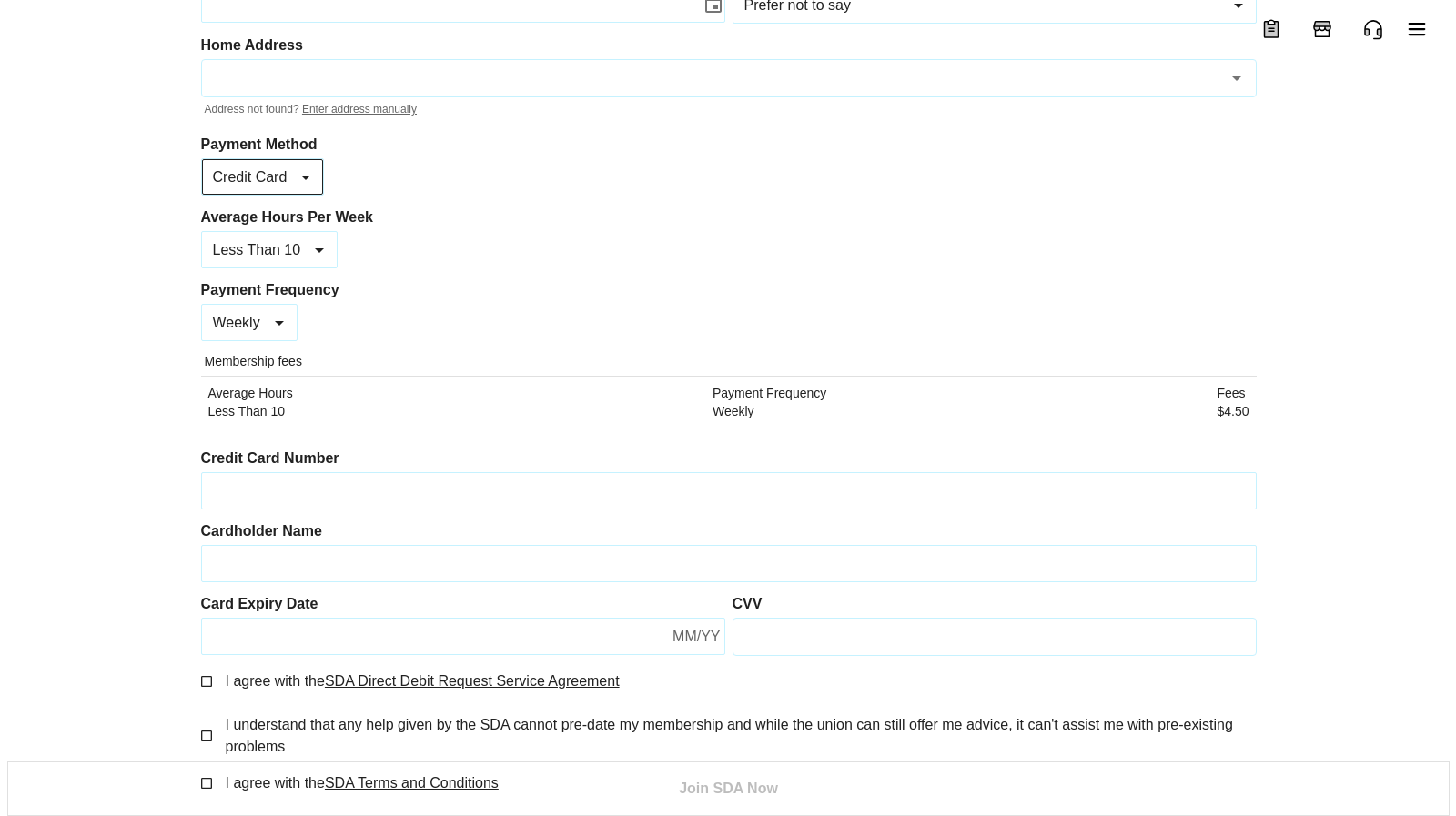
scroll to position [0, 0]
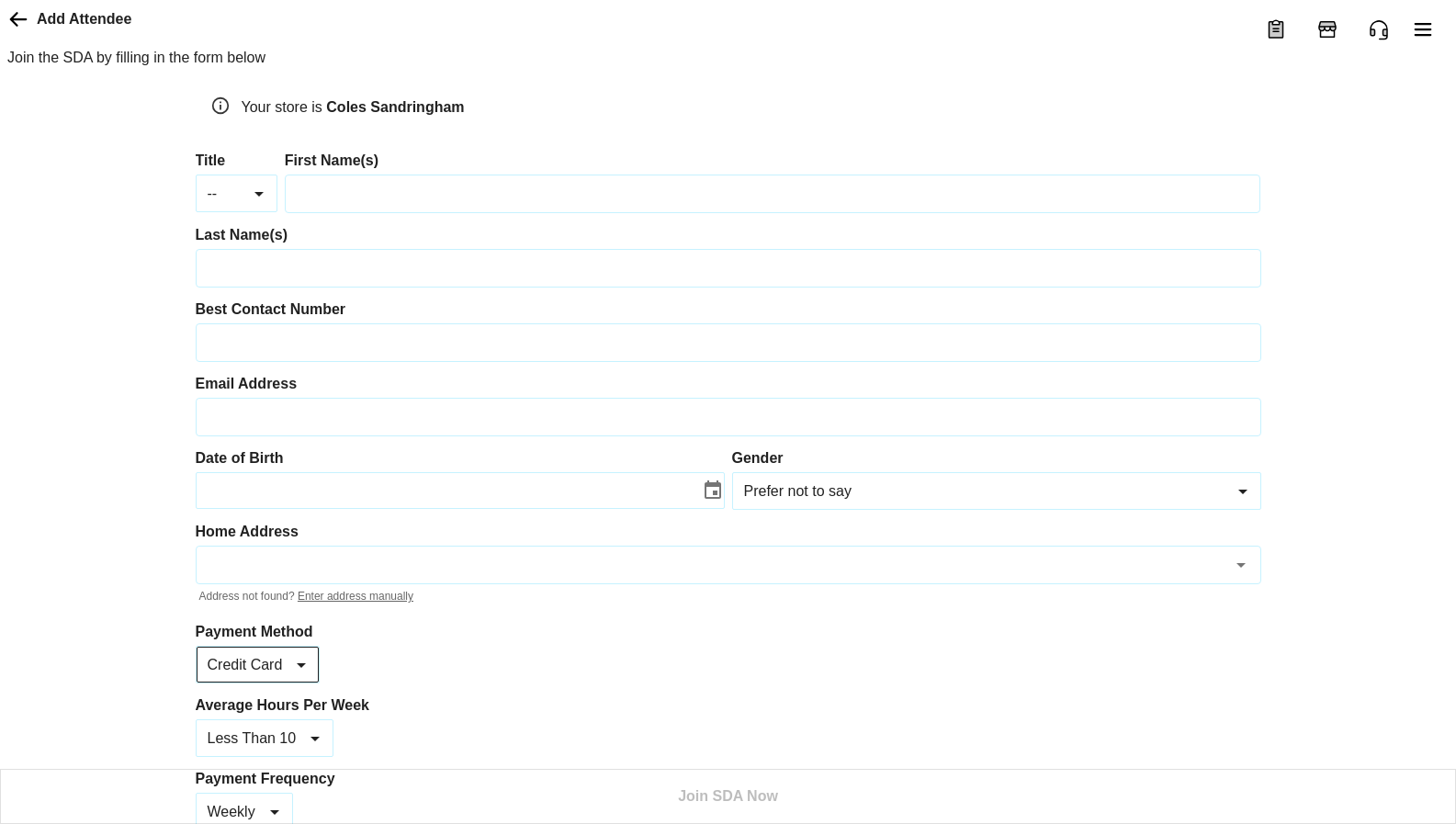
click at [17, 27] on icon at bounding box center [18, 19] width 17 height 15
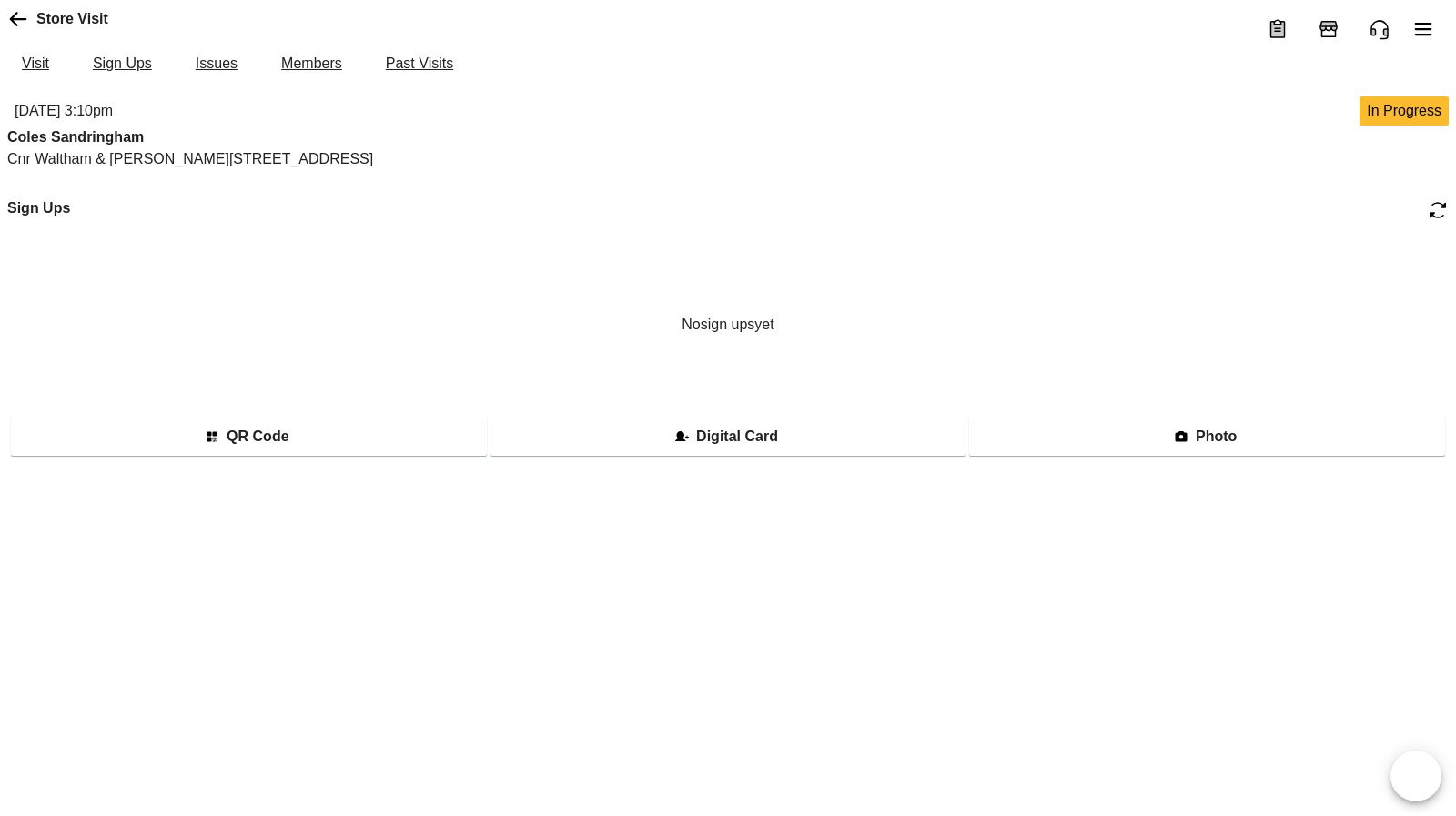
click at [10, 30] on icon at bounding box center [18, 19] width 22 height 22
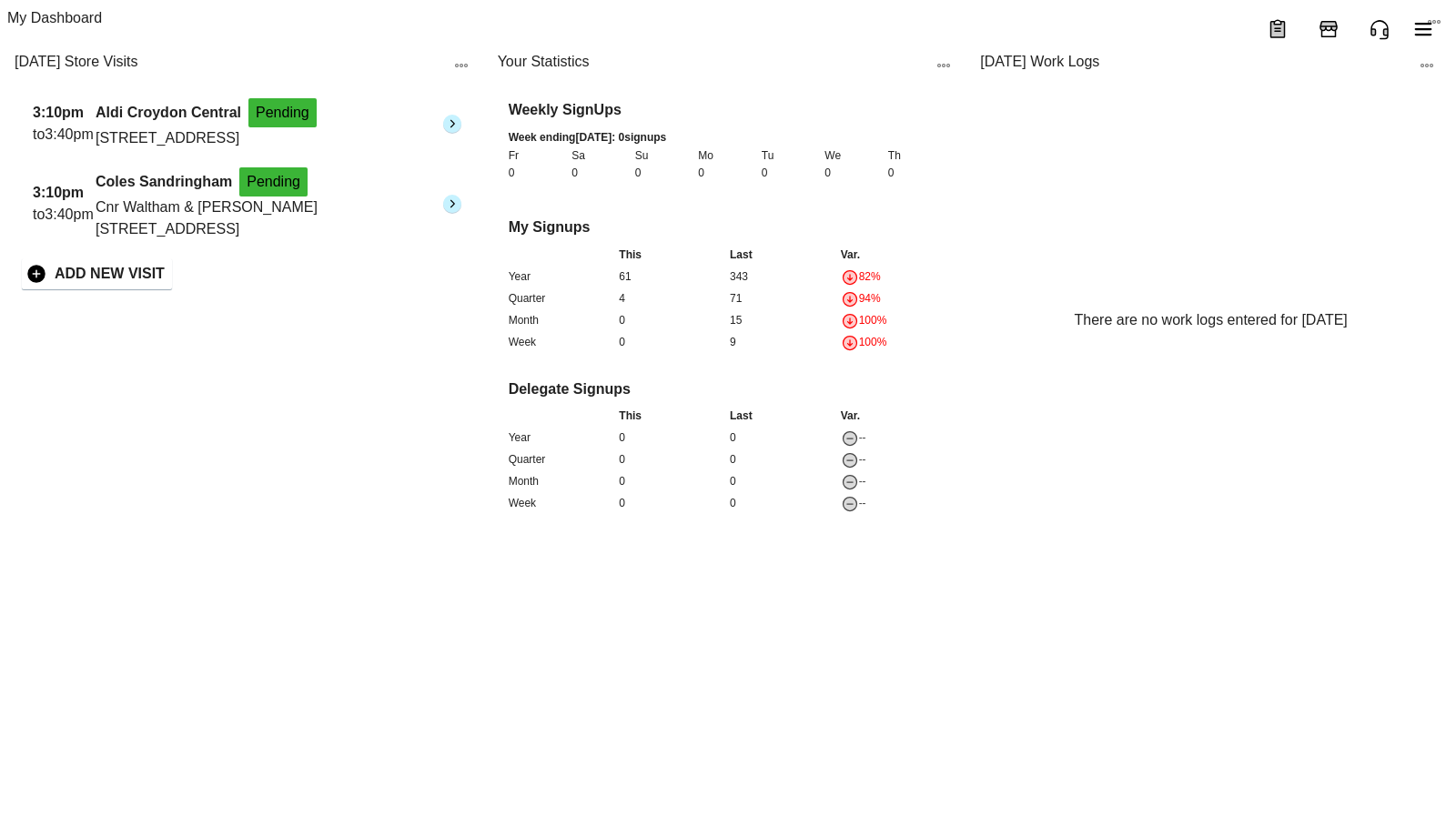
click at [1307, 28] on button "Add Store Visit" at bounding box center [1329, 29] width 44 height 44
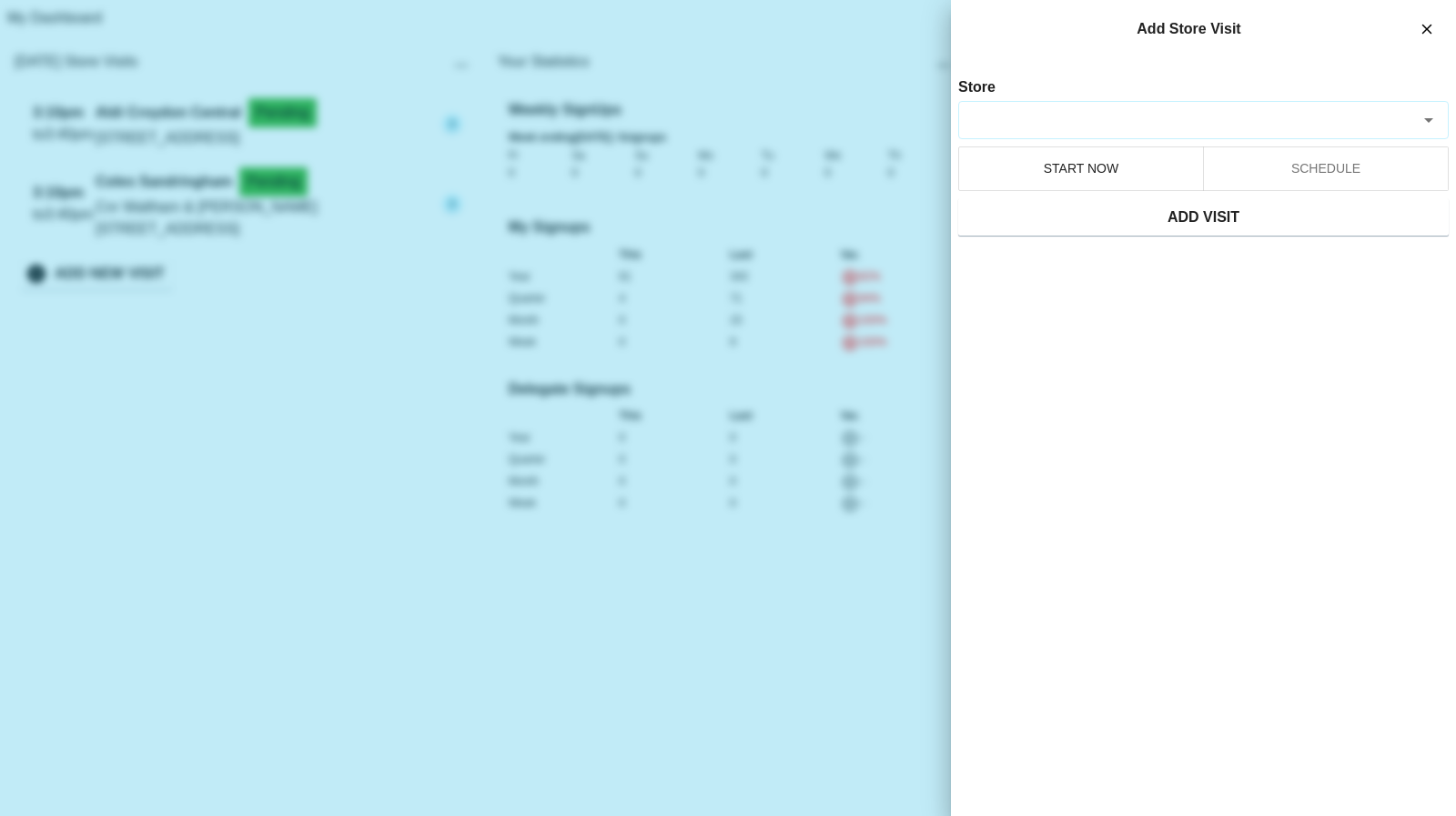
click at [1077, 133] on div "Store" at bounding box center [1203, 120] width 490 height 38
click at [722, 255] on div at bounding box center [728, 408] width 1456 height 816
